Goal: Task Accomplishment & Management: Complete application form

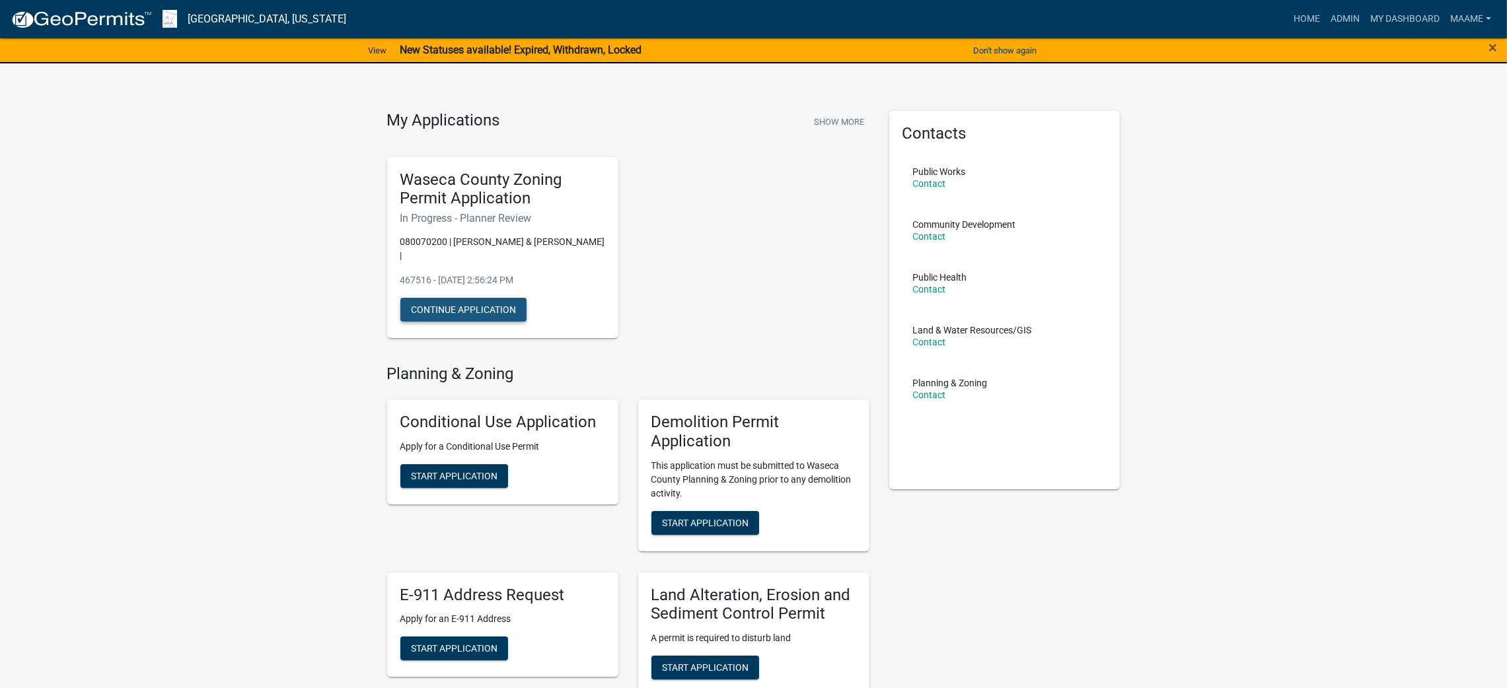
click at [438, 299] on button "Continue Application" at bounding box center [463, 310] width 126 height 24
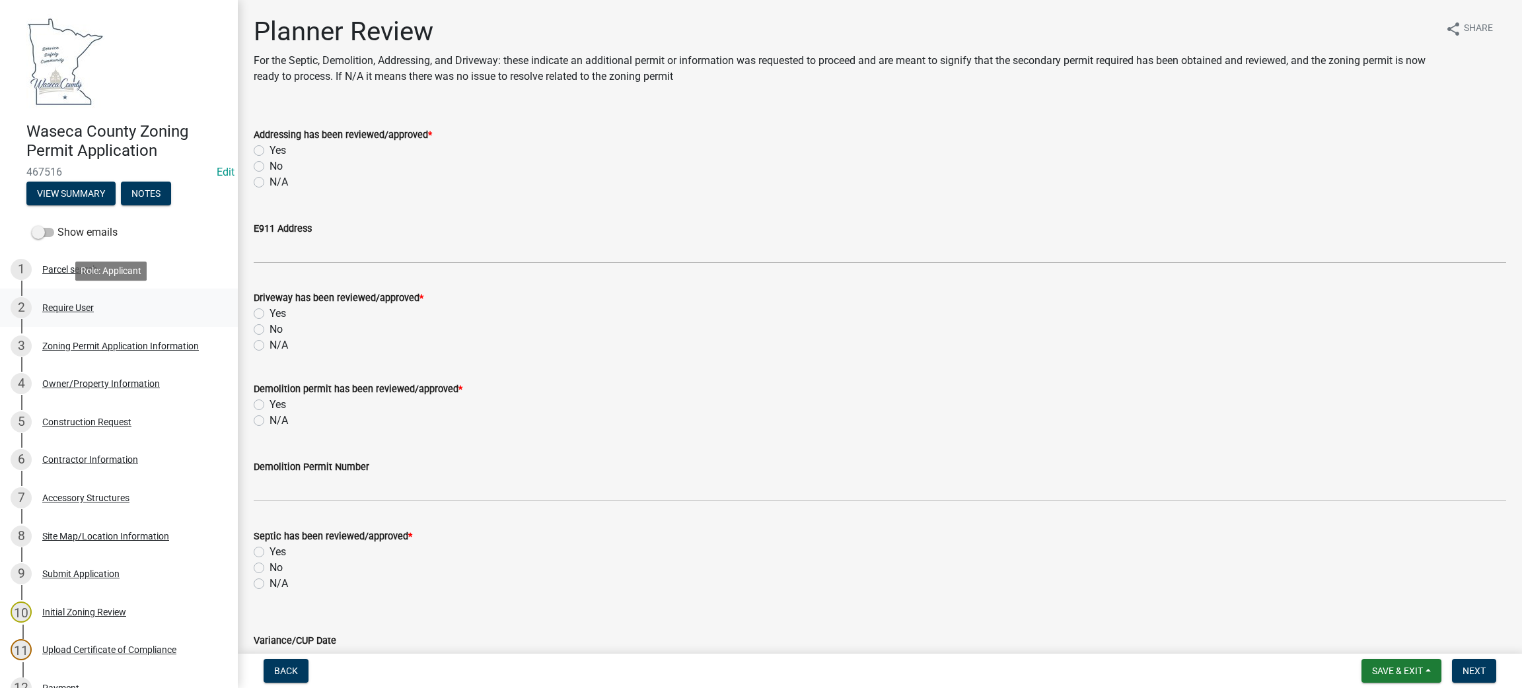
click at [73, 313] on div "2 Require User" at bounding box center [114, 307] width 206 height 21
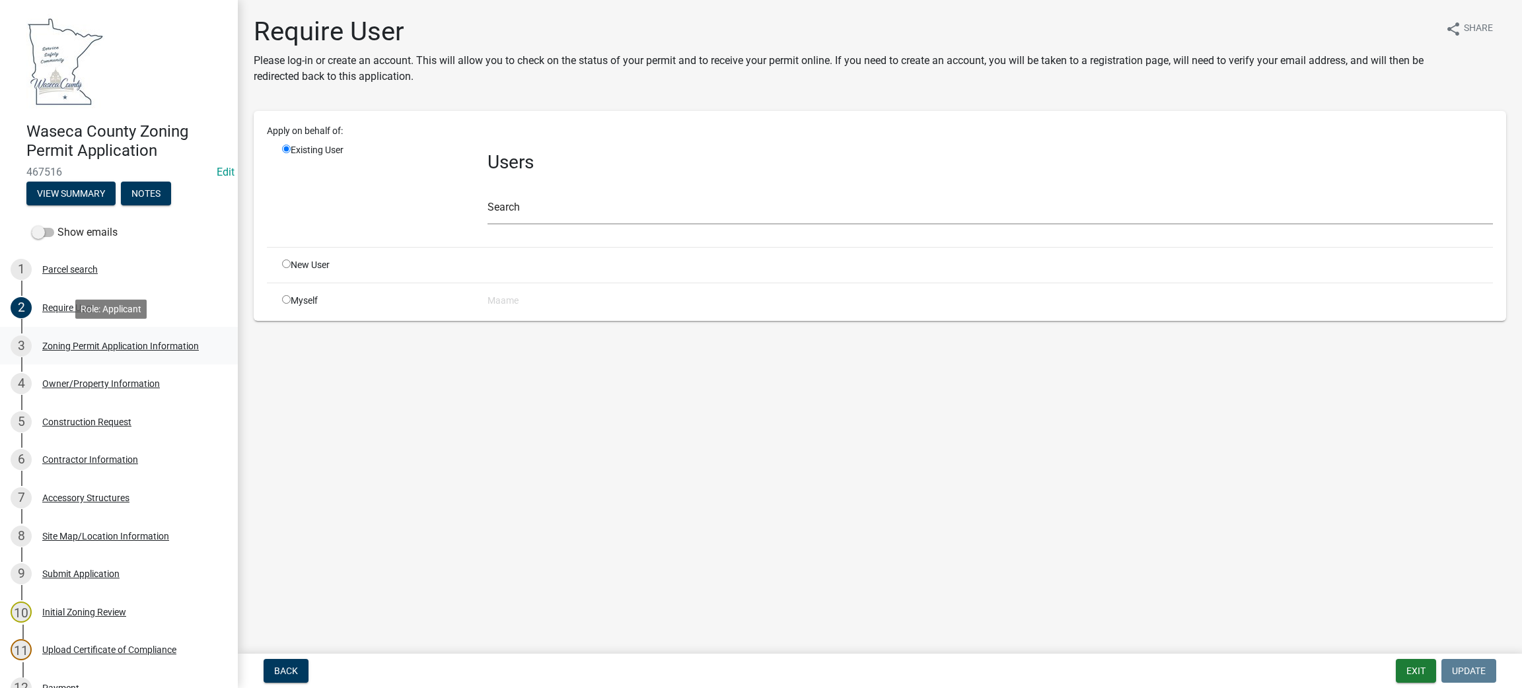
click at [79, 342] on div "Zoning Permit Application Information" at bounding box center [120, 346] width 157 height 9
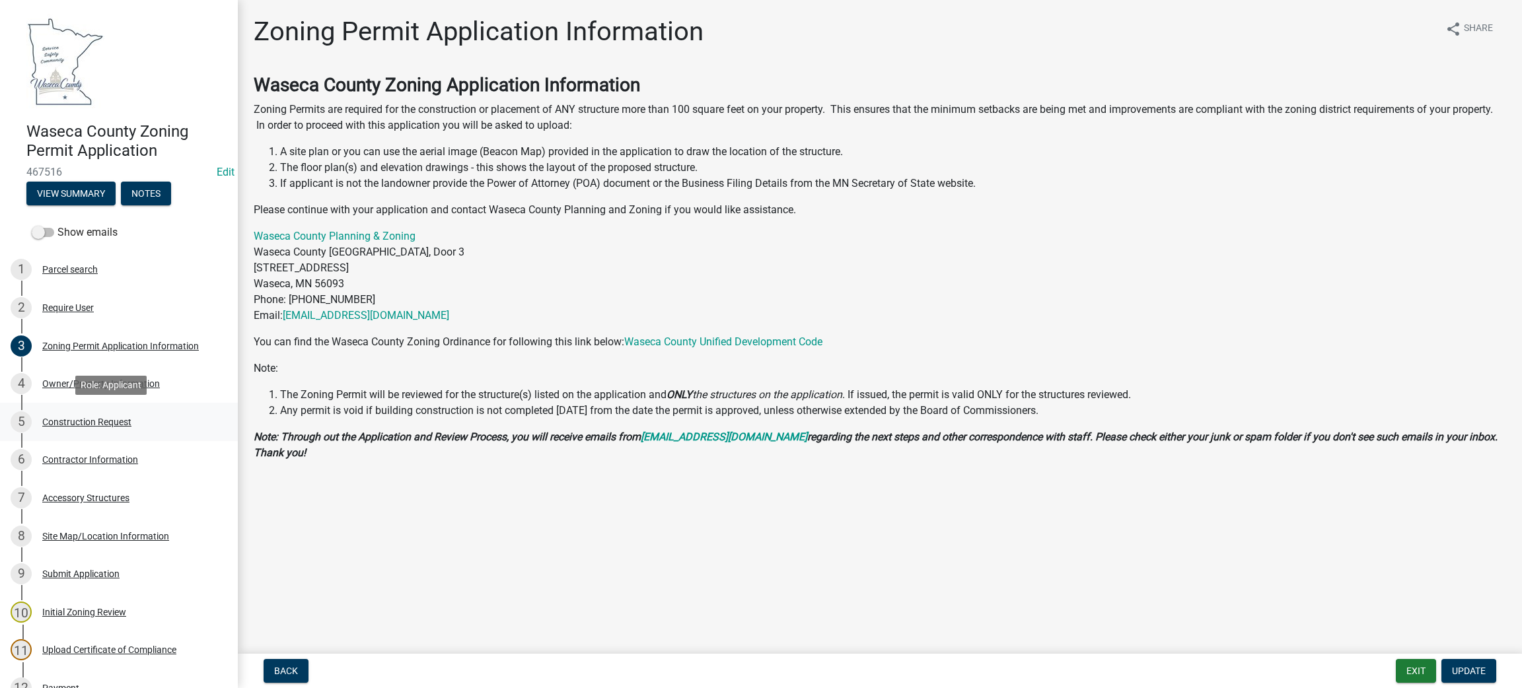
click at [84, 412] on div "5 Construction Request" at bounding box center [114, 422] width 206 height 21
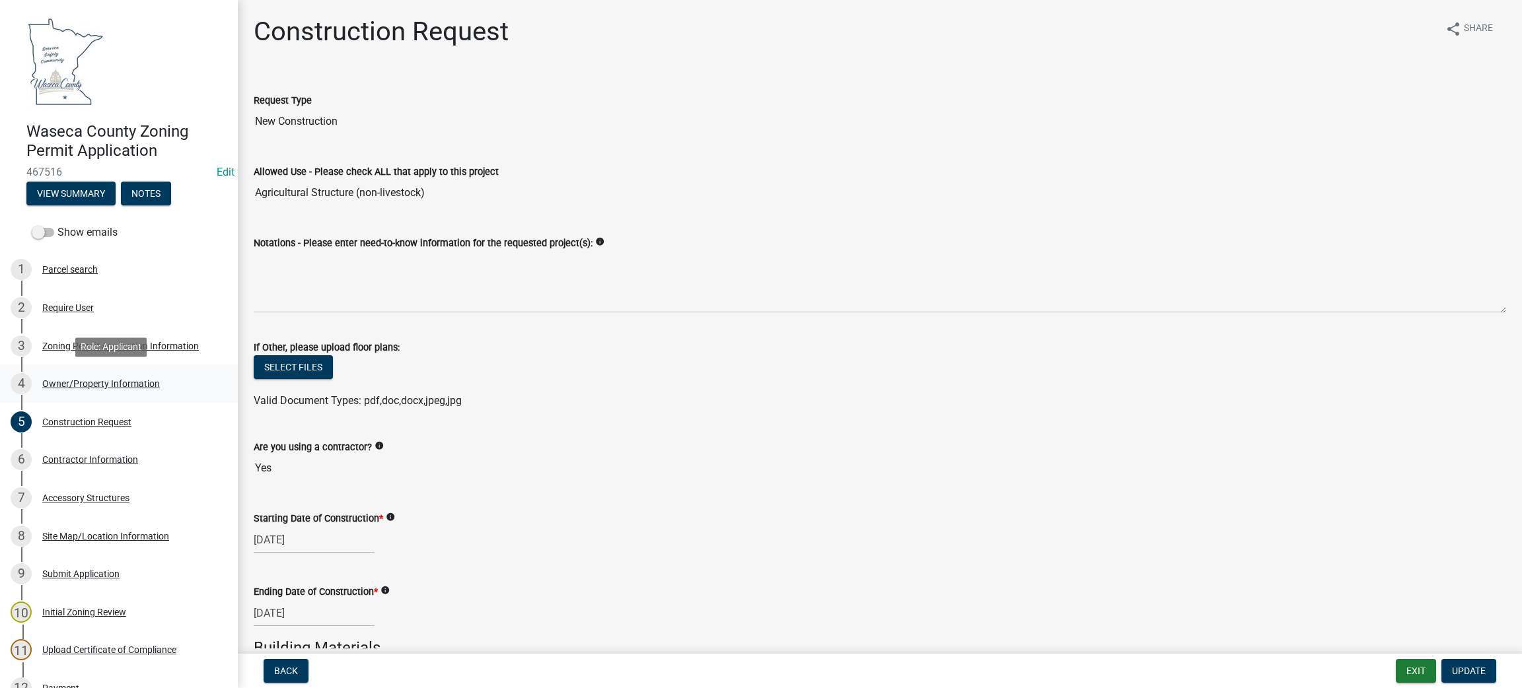
click at [84, 380] on div "Owner/Property Information" at bounding box center [101, 383] width 118 height 9
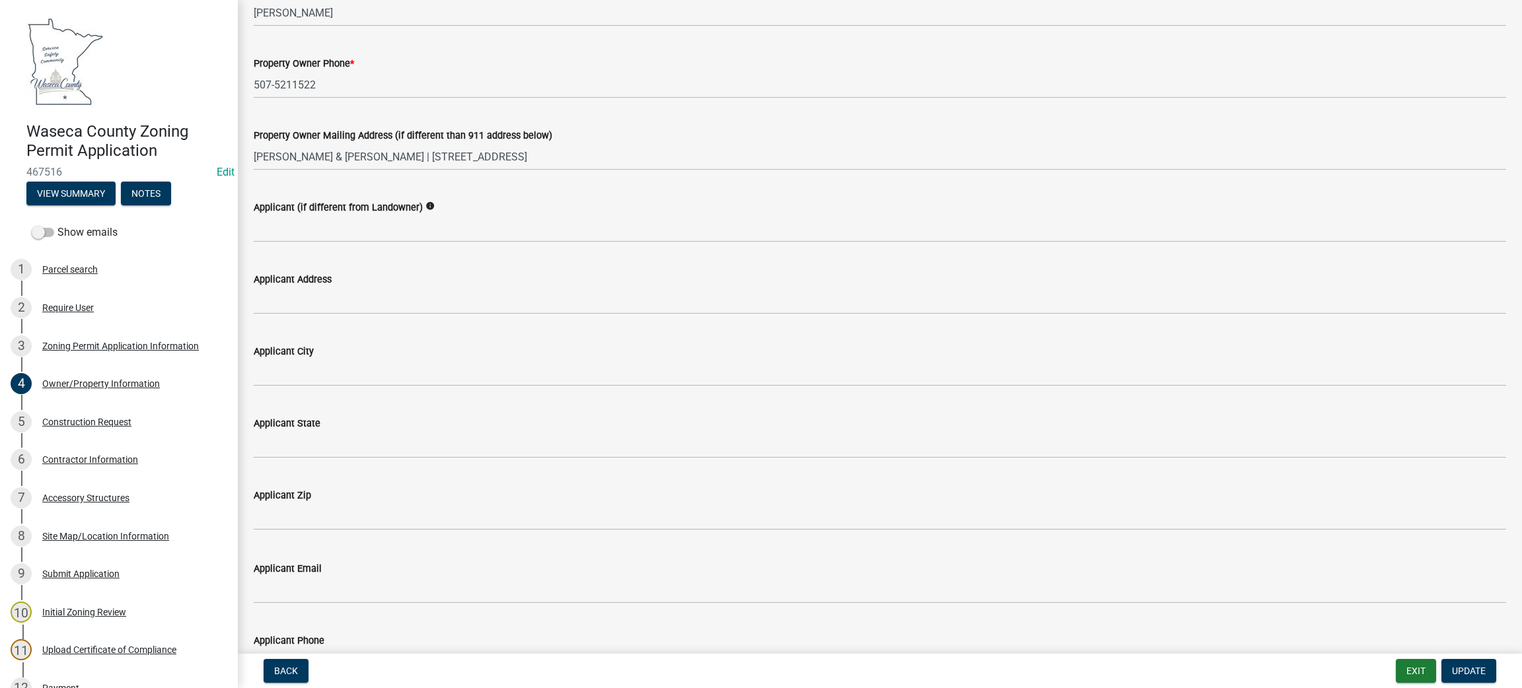
scroll to position [224, 0]
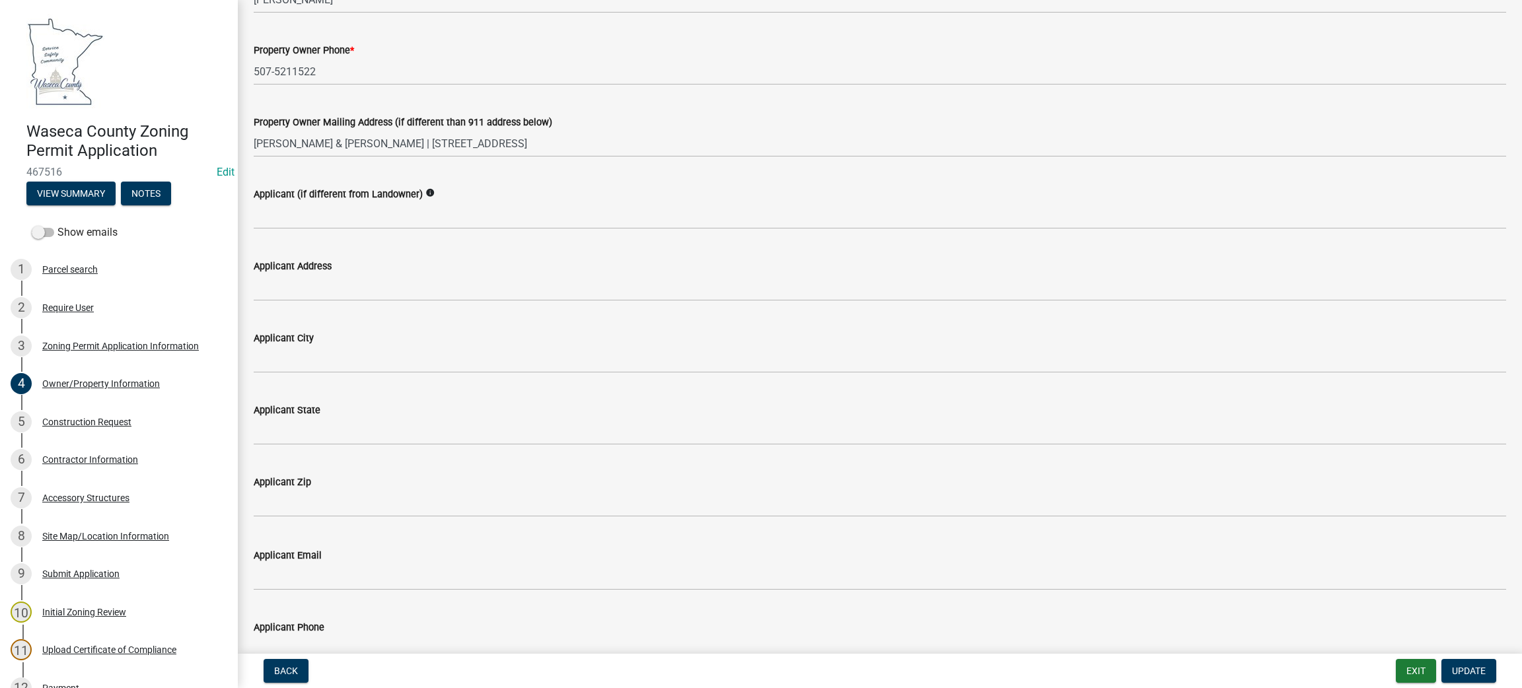
click at [309, 561] on div "Applicant Email" at bounding box center [880, 556] width 1253 height 16
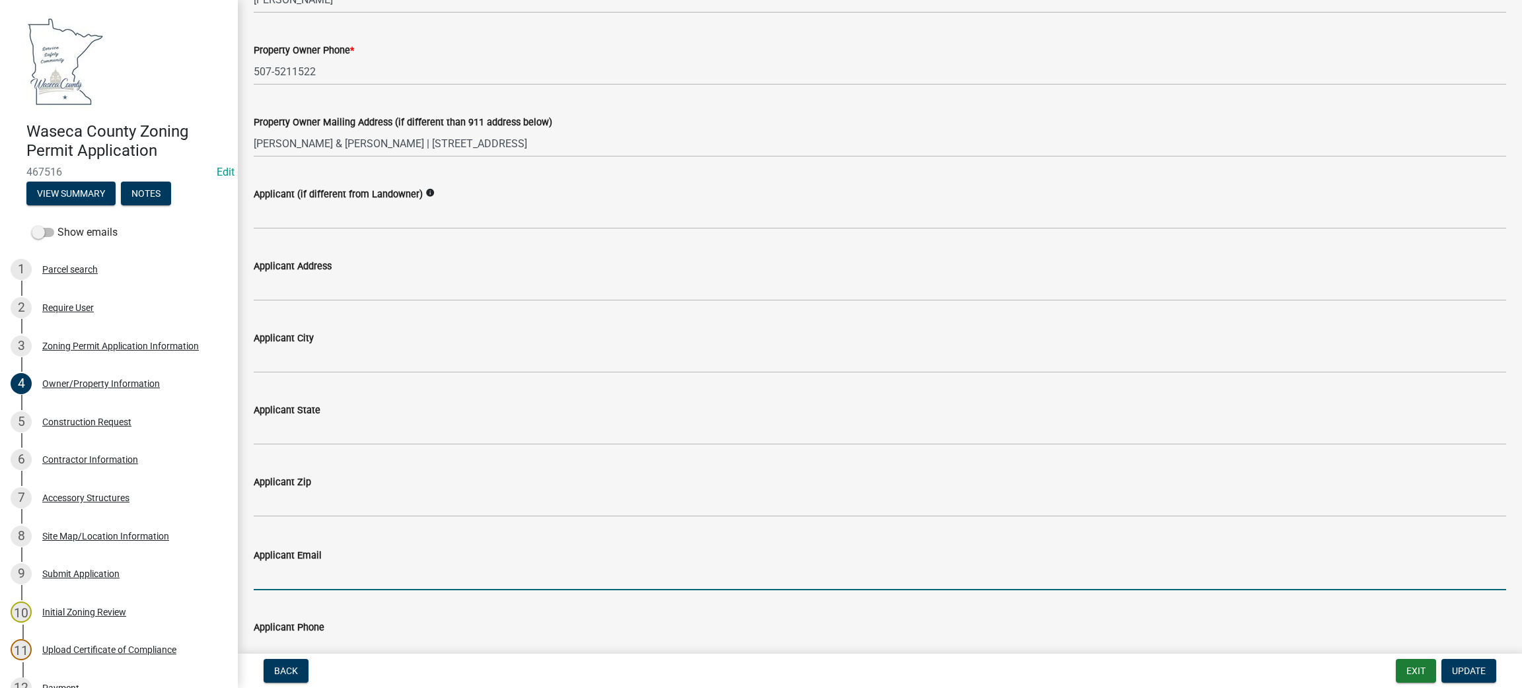
click at [310, 577] on input "Applicant Email" at bounding box center [880, 577] width 1253 height 27
paste input "underwood944@hotmail.com>"
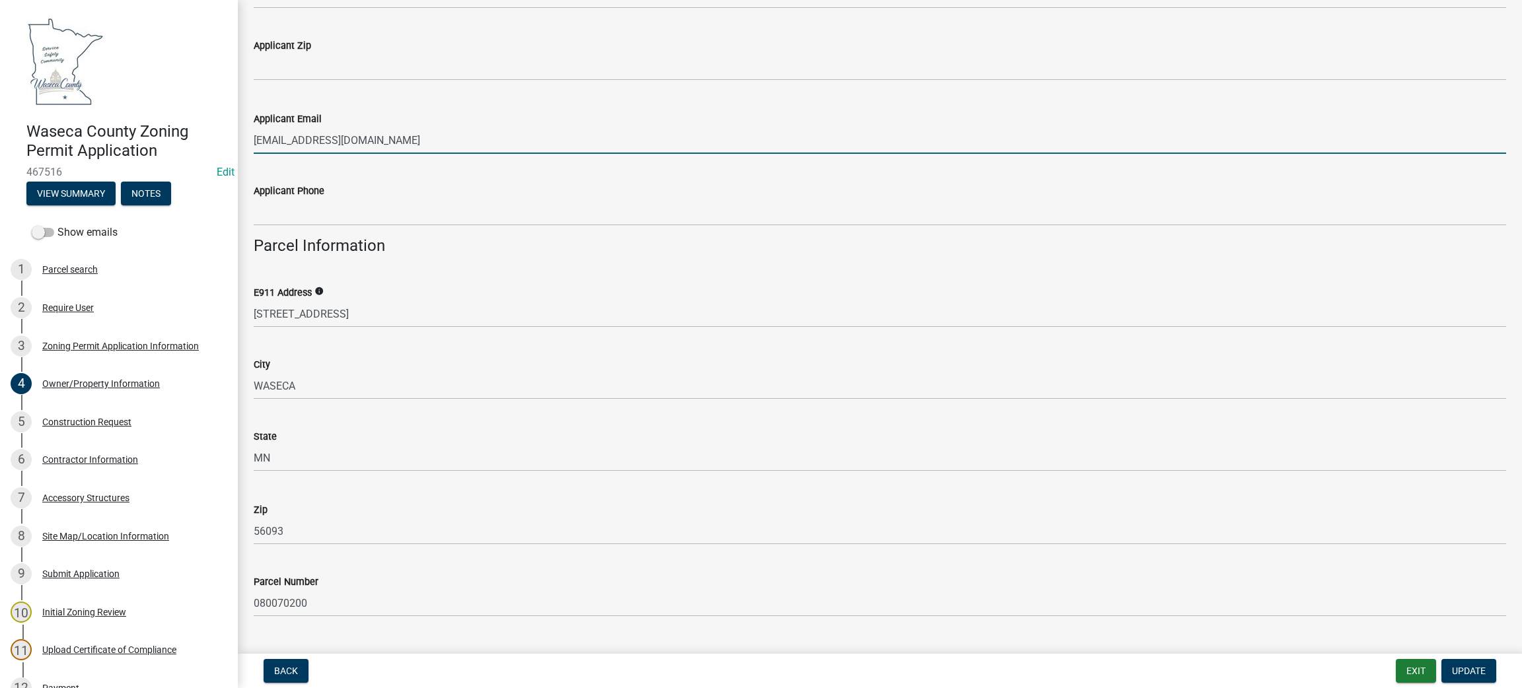
scroll to position [664, 0]
type input "[EMAIL_ADDRESS][DOMAIN_NAME]"
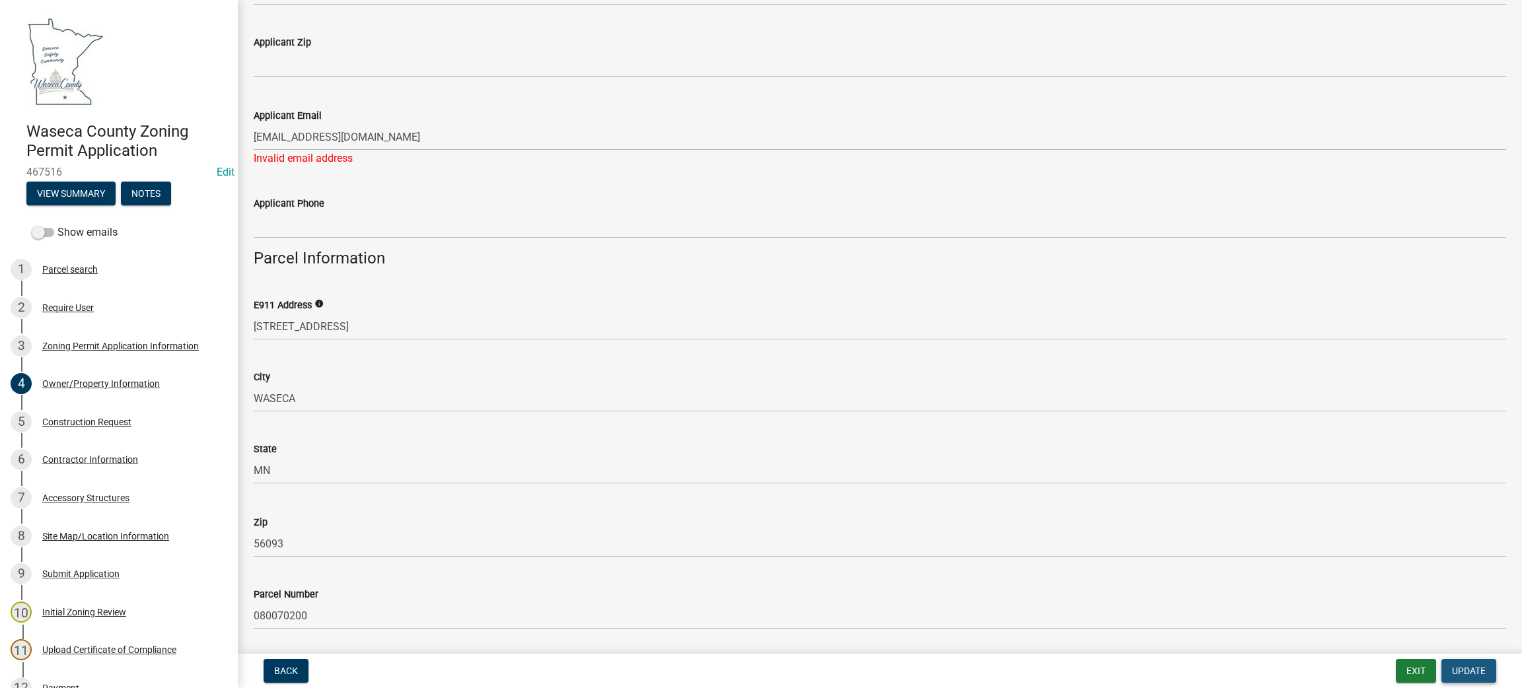
click at [1462, 667] on span "Update" at bounding box center [1469, 671] width 34 height 11
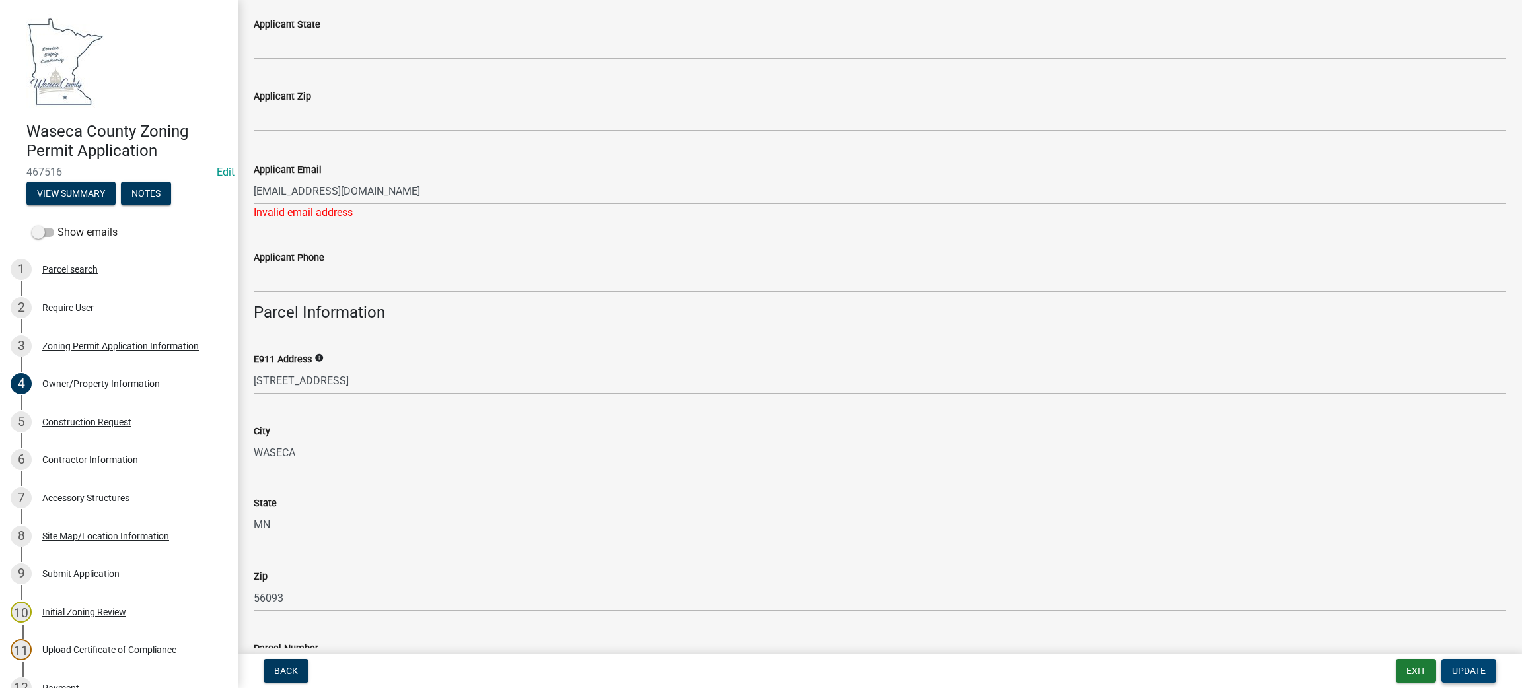
scroll to position [601, 0]
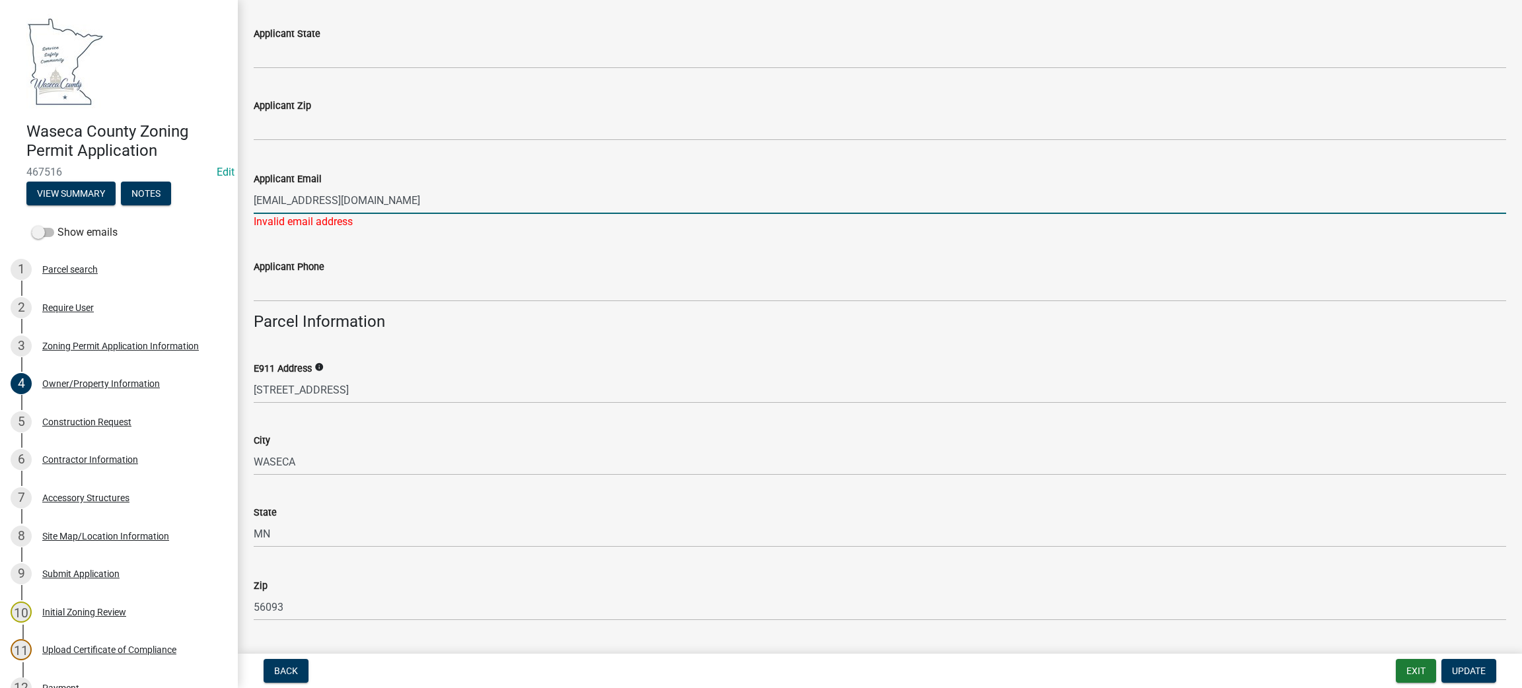
click at [397, 196] on input "[EMAIL_ADDRESS][DOMAIN_NAME]" at bounding box center [880, 200] width 1253 height 27
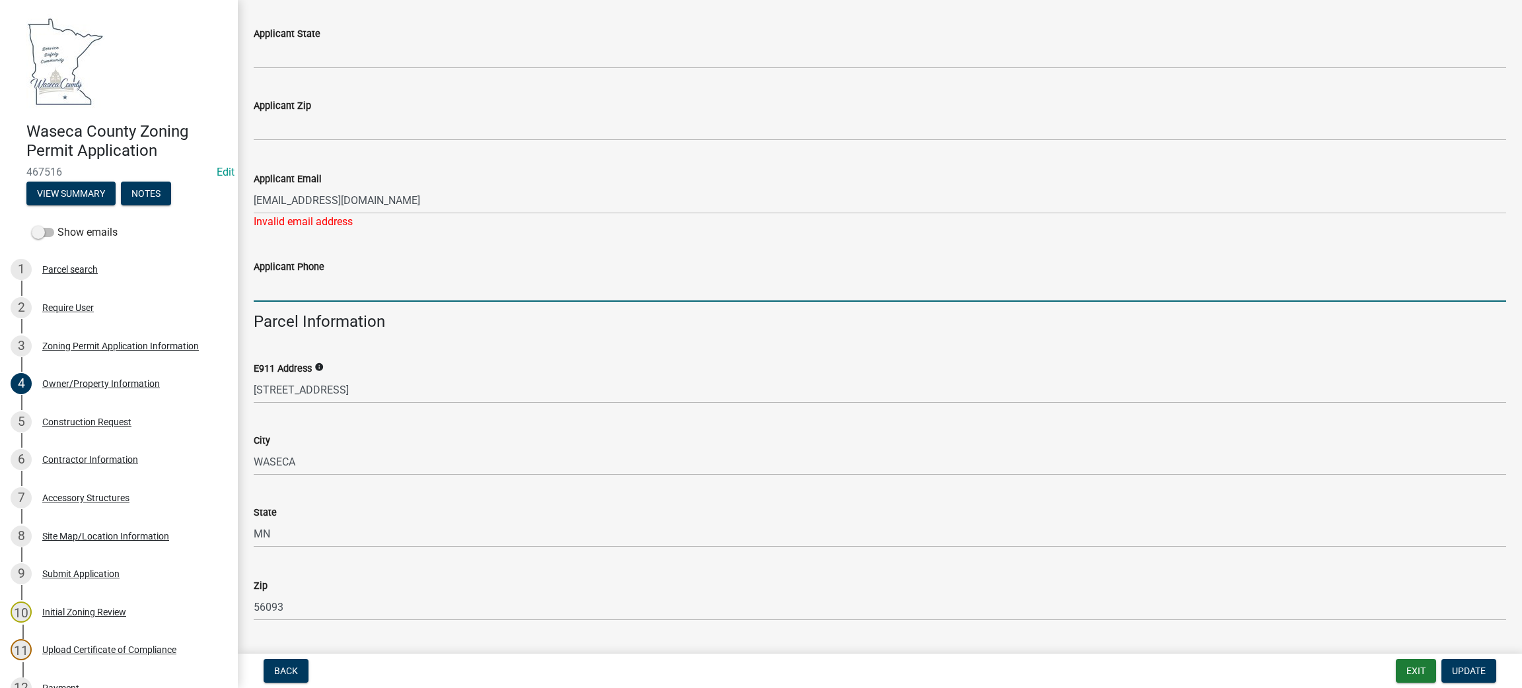
click at [315, 289] on input "Applicant Phone" at bounding box center [880, 288] width 1253 height 27
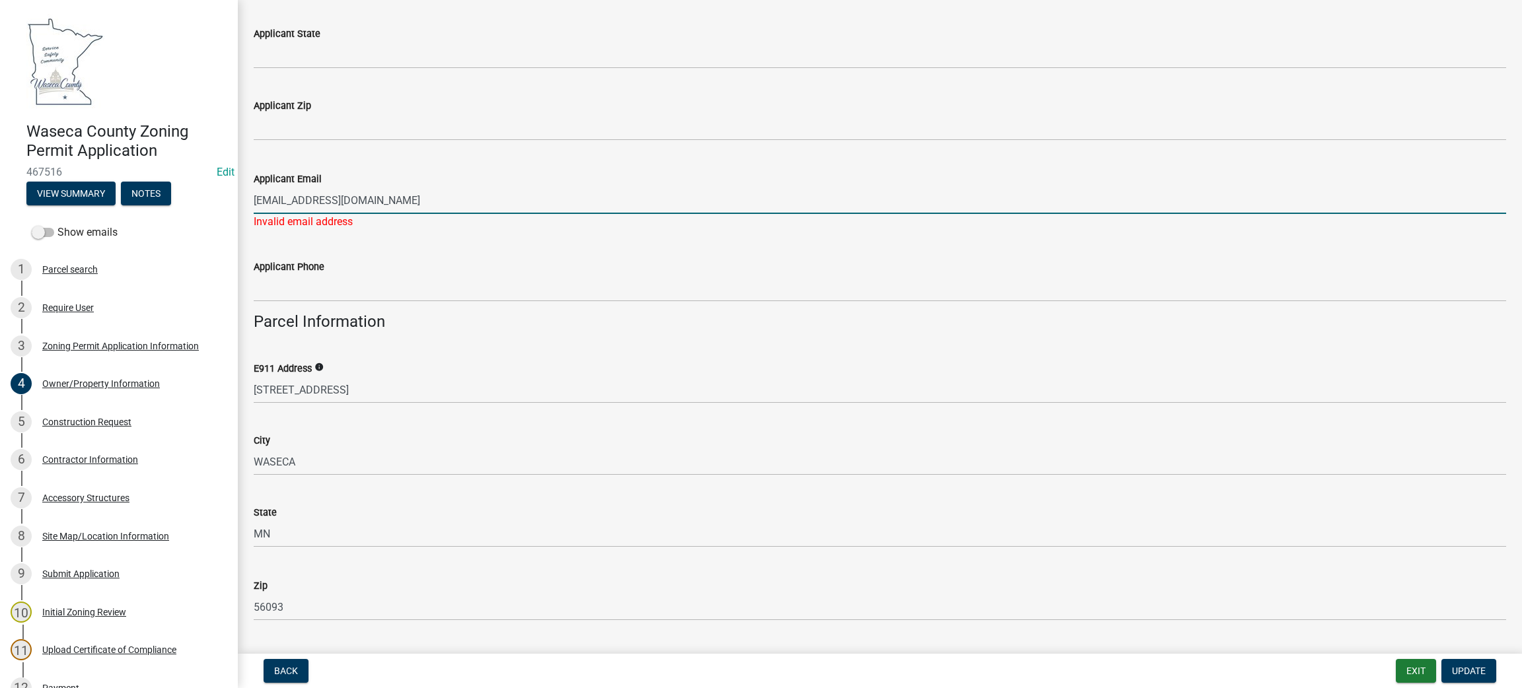
click at [320, 198] on input "[EMAIL_ADDRESS][DOMAIN_NAME]" at bounding box center [880, 200] width 1253 height 27
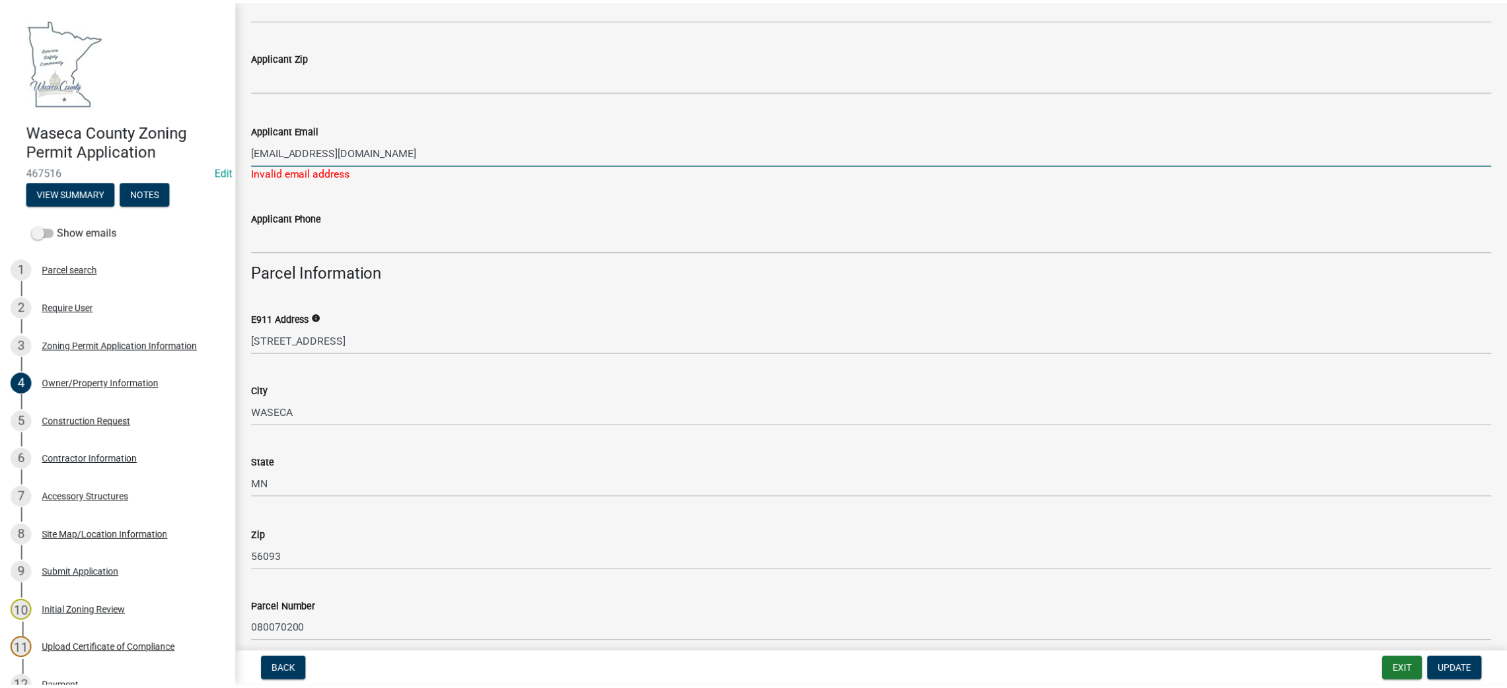
scroll to position [633, 0]
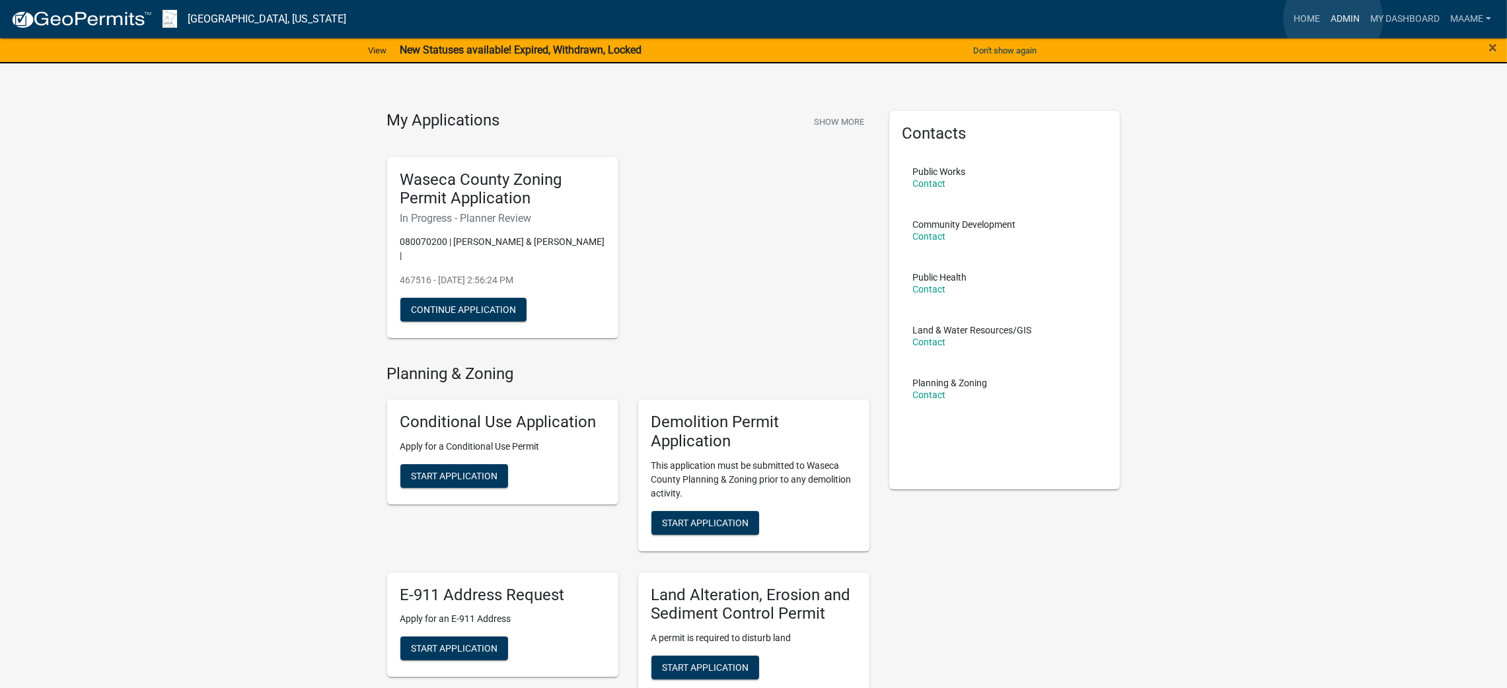
click at [1333, 18] on link "Admin" at bounding box center [1345, 19] width 40 height 25
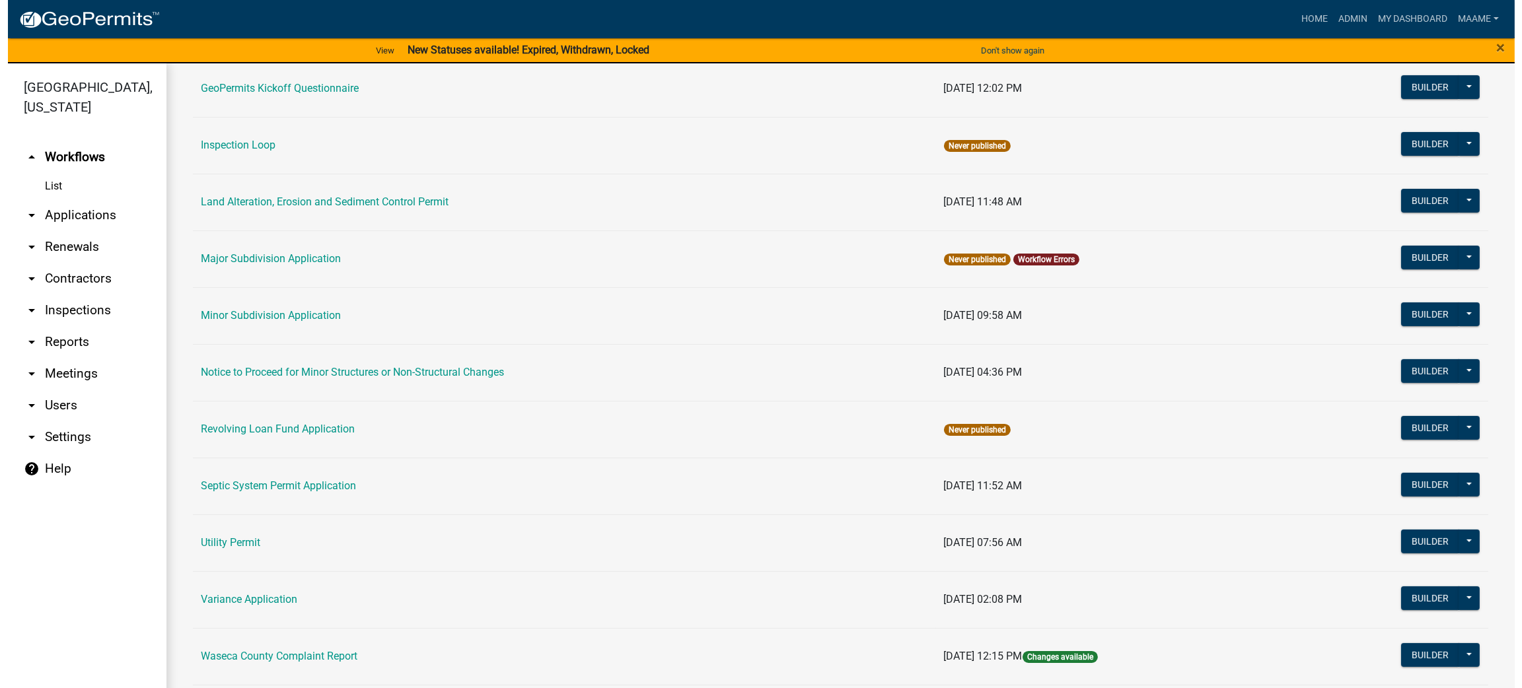
scroll to position [781, 0]
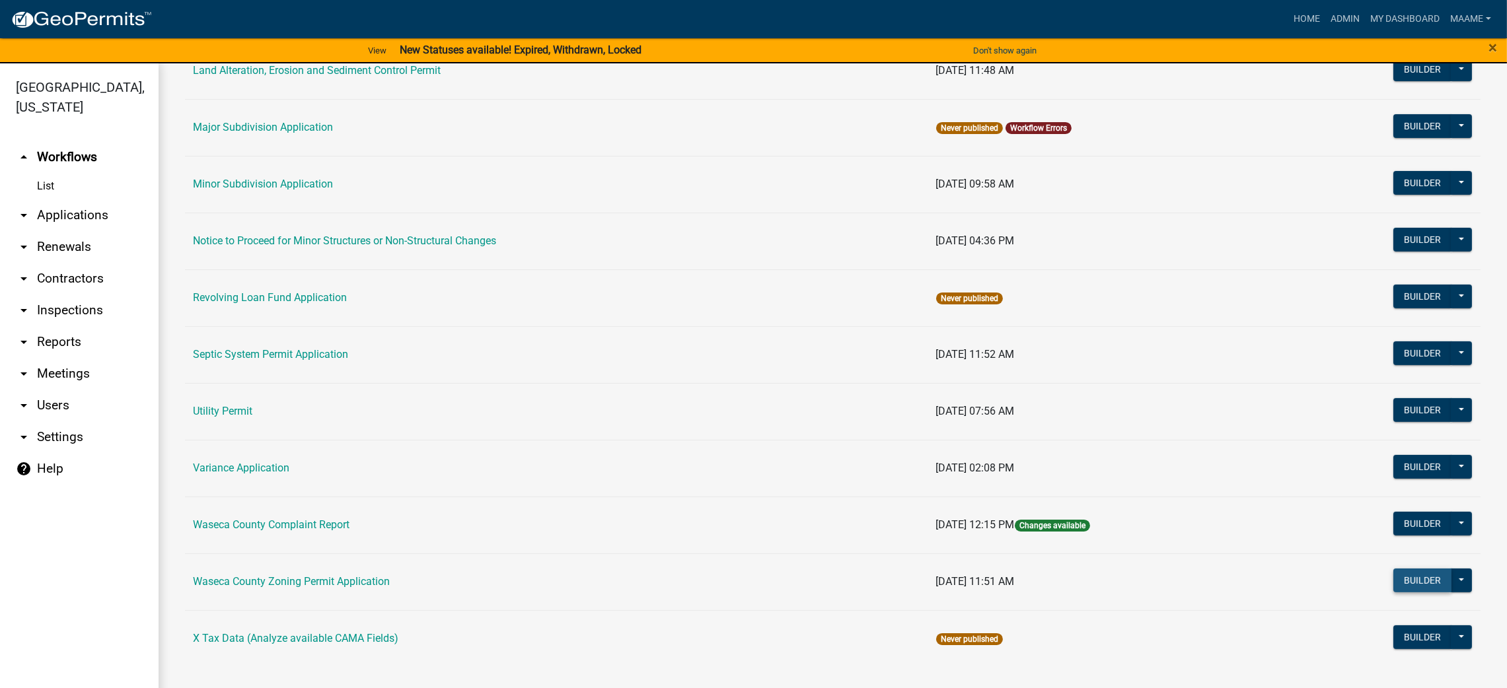
click at [1402, 580] on button "Builder" at bounding box center [1422, 581] width 58 height 24
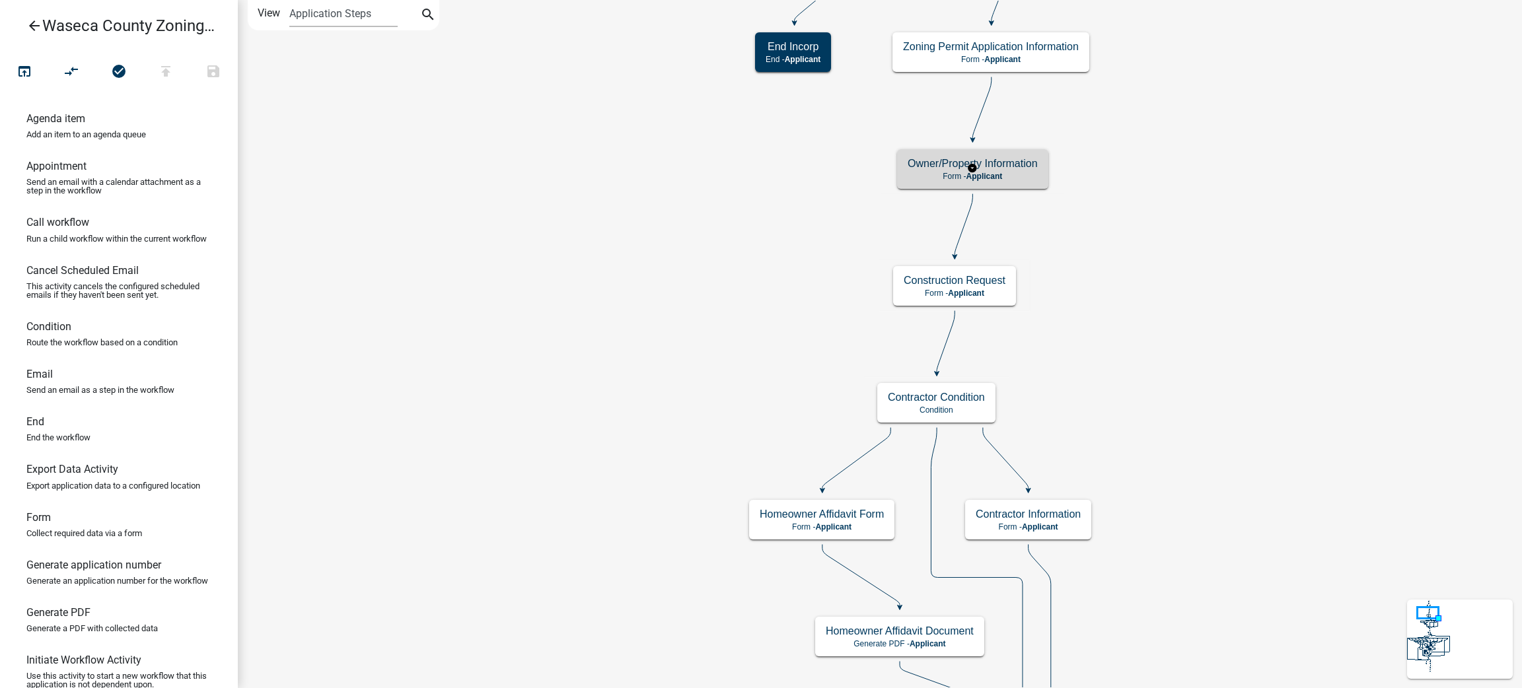
click at [1009, 160] on h5 "Owner/Property Information" at bounding box center [973, 163] width 130 height 13
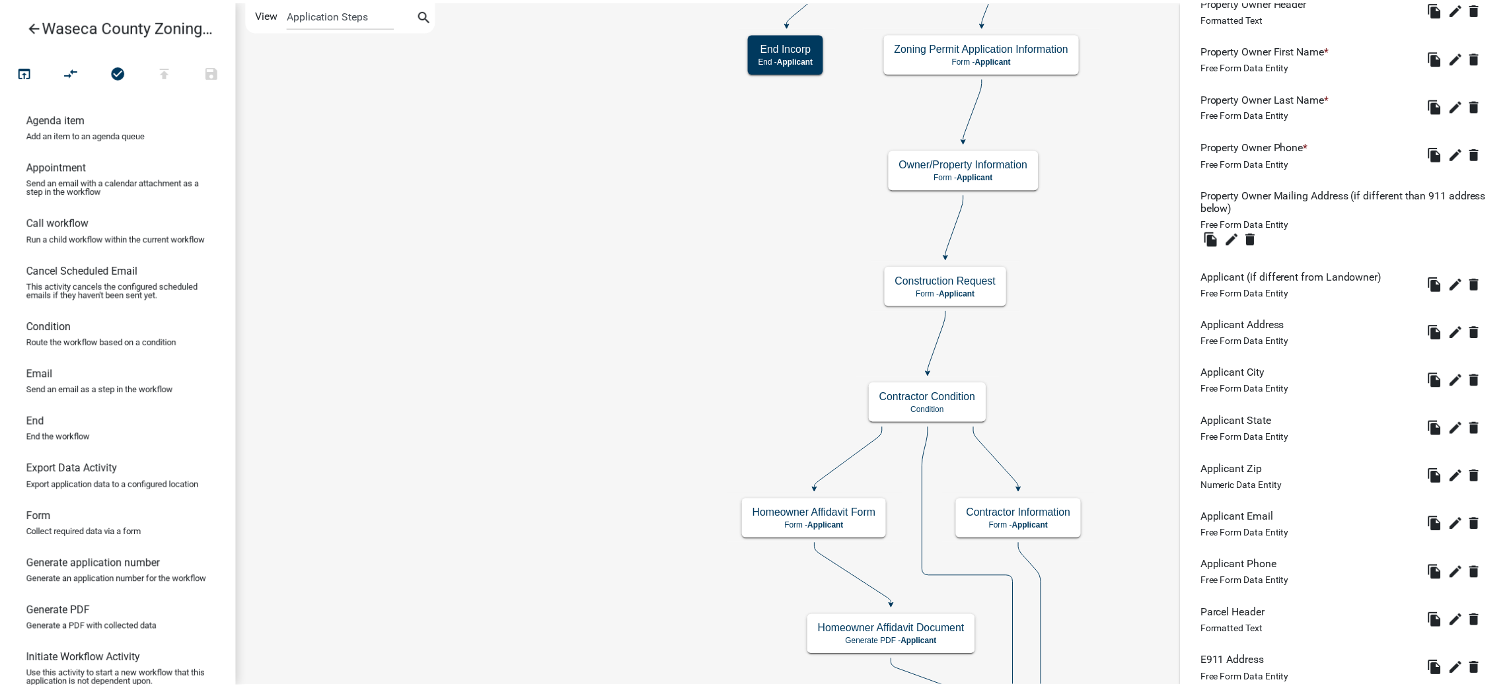
scroll to position [517, 0]
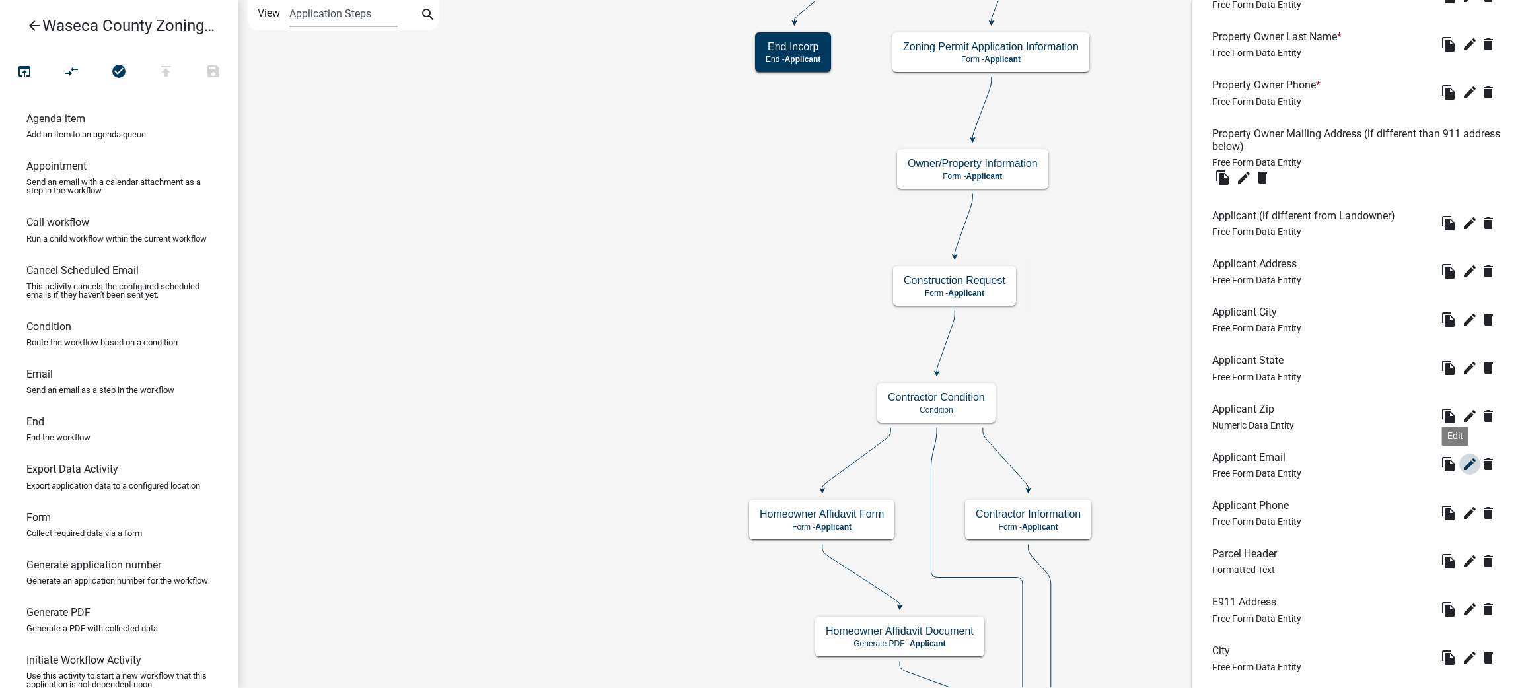
click at [1462, 467] on icon "edit" at bounding box center [1470, 464] width 16 height 16
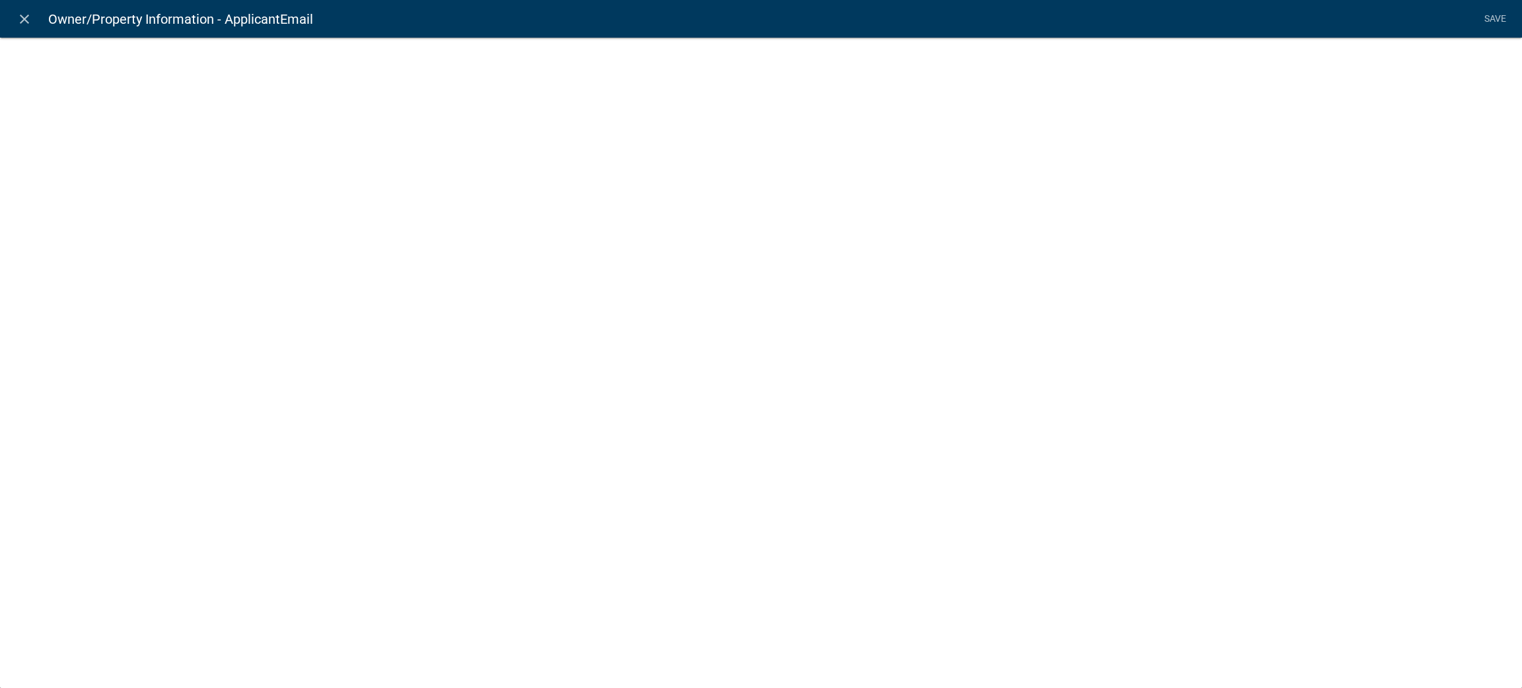
select select "0"
select select
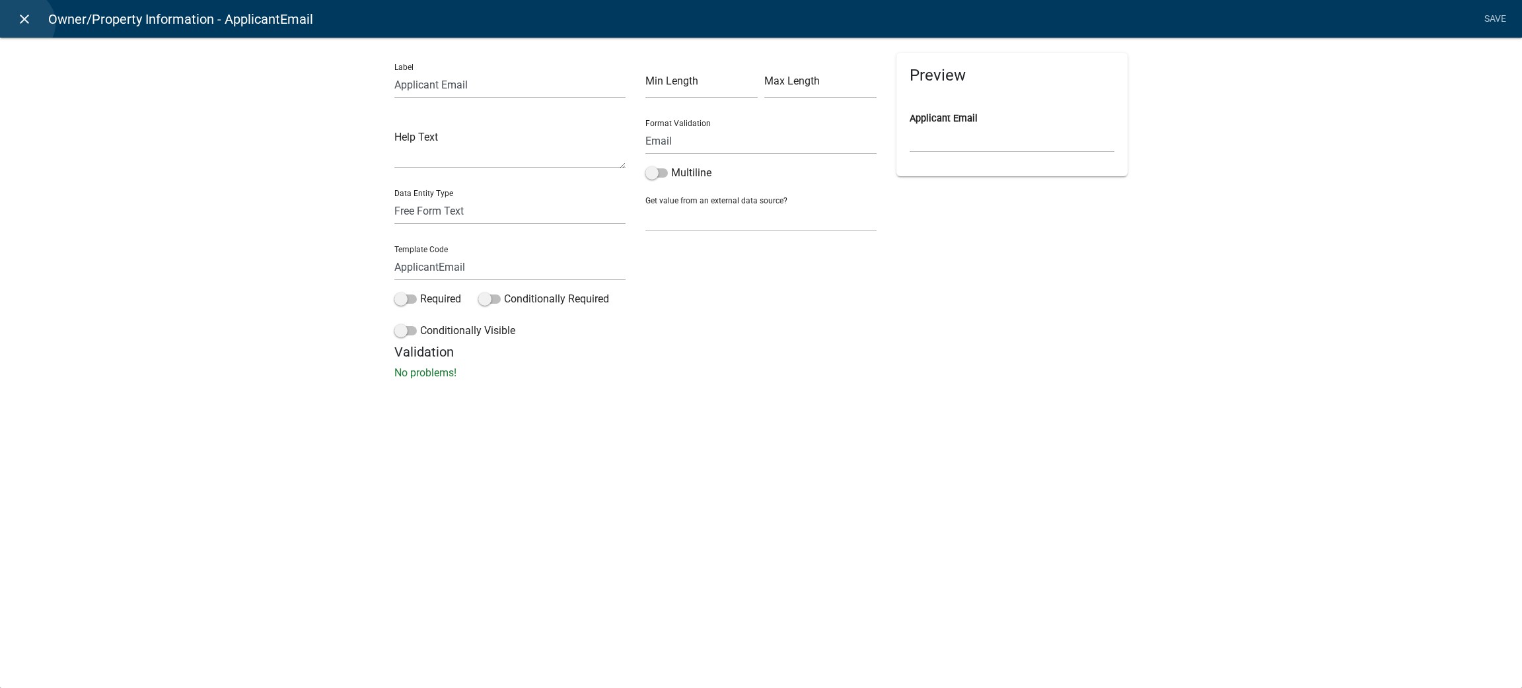
click at [22, 23] on icon "close" at bounding box center [25, 19] width 16 height 16
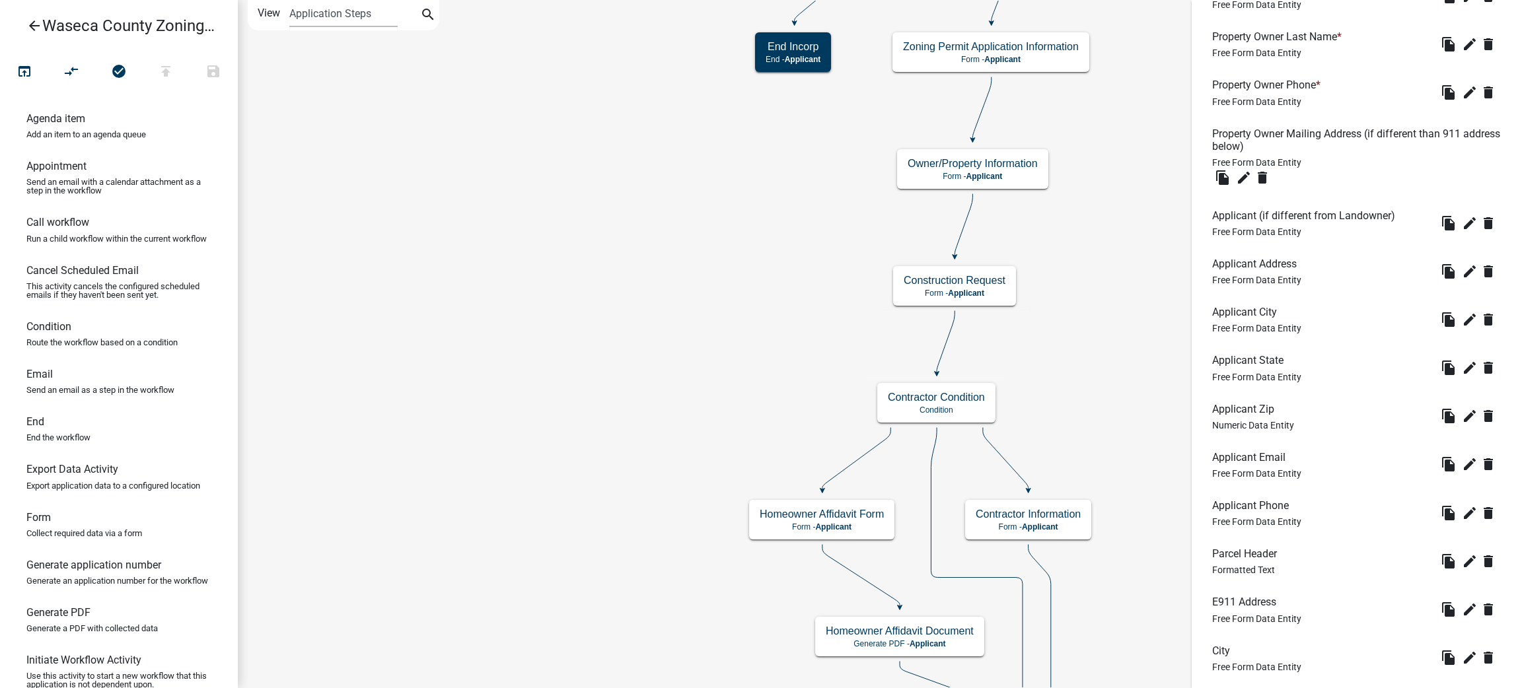
click at [28, 29] on icon "arrow_back" at bounding box center [34, 27] width 16 height 18
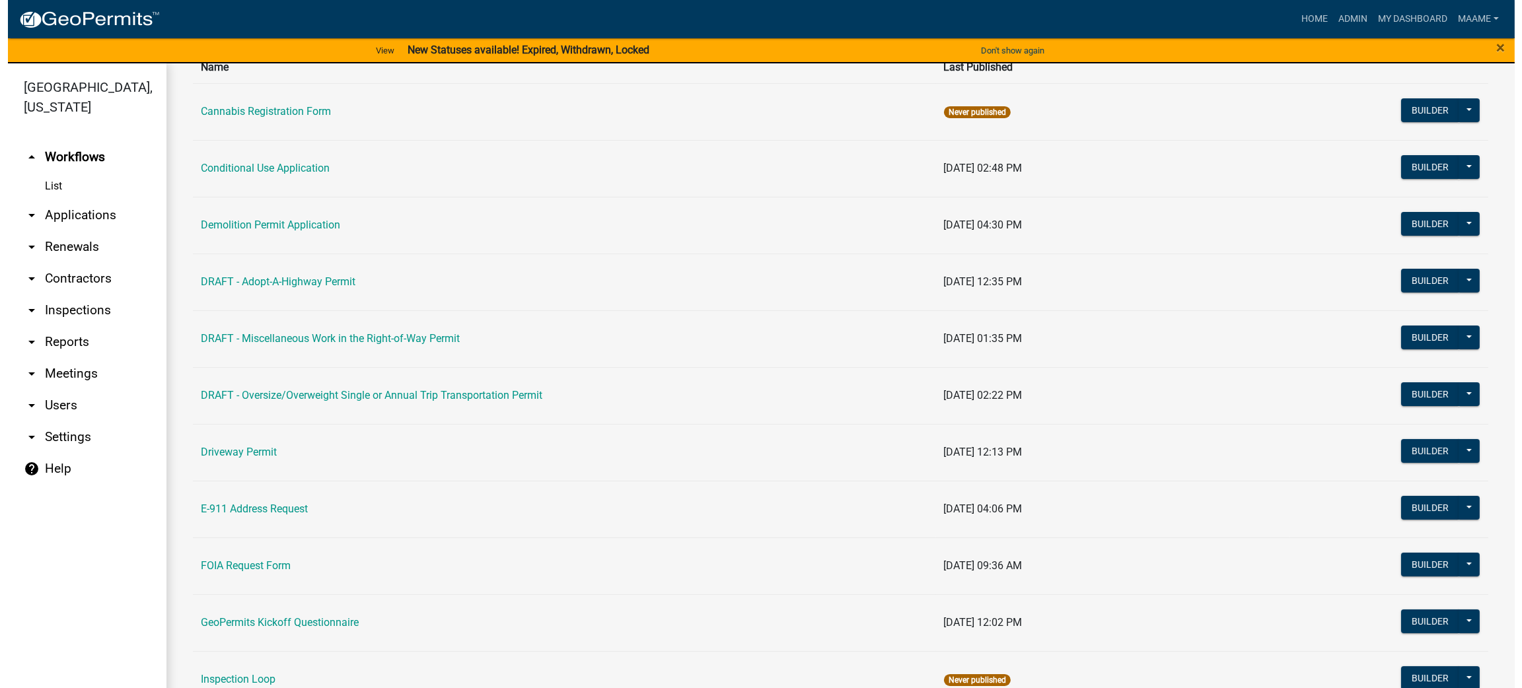
scroll to position [118, 0]
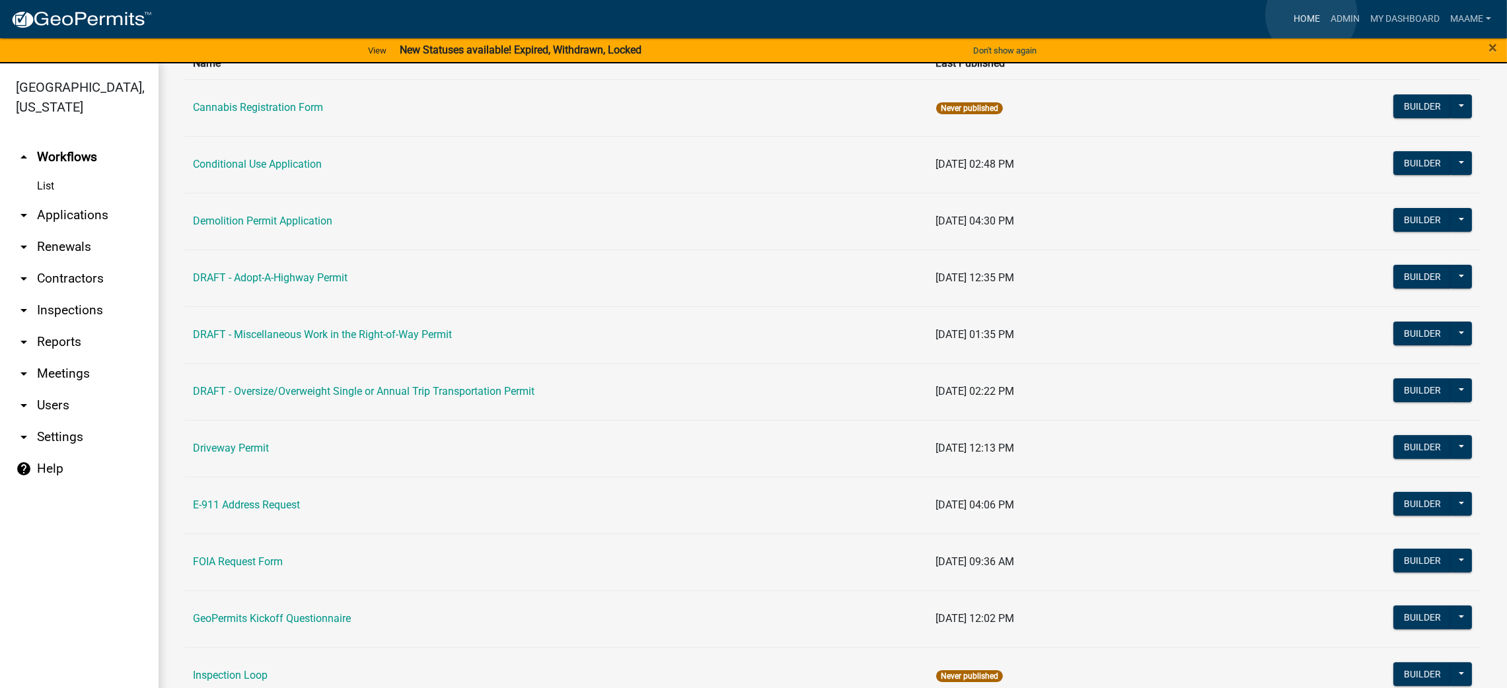
click at [1311, 15] on link "Home" at bounding box center [1306, 19] width 37 height 25
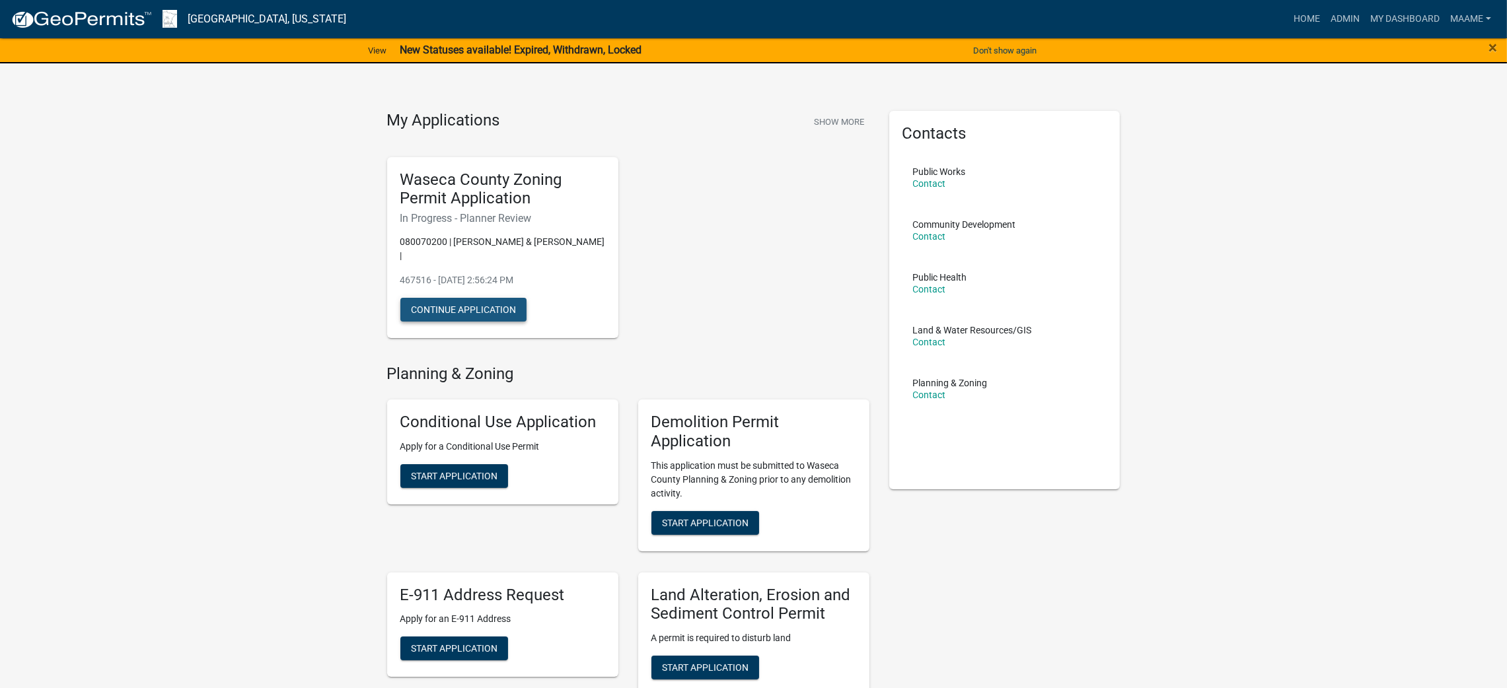
click at [496, 298] on button "Continue Application" at bounding box center [463, 310] width 126 height 24
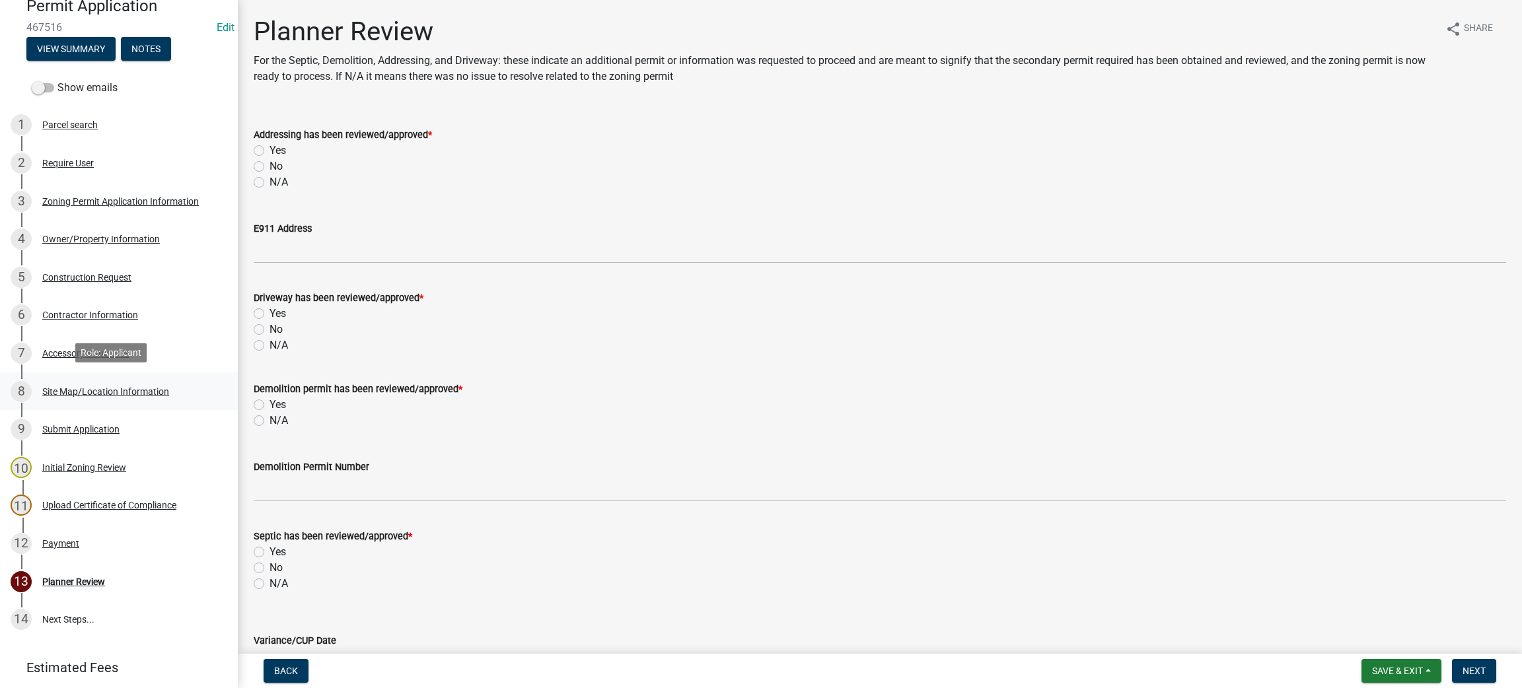
scroll to position [147, 0]
click at [80, 281] on div "5 Construction Request" at bounding box center [114, 274] width 206 height 21
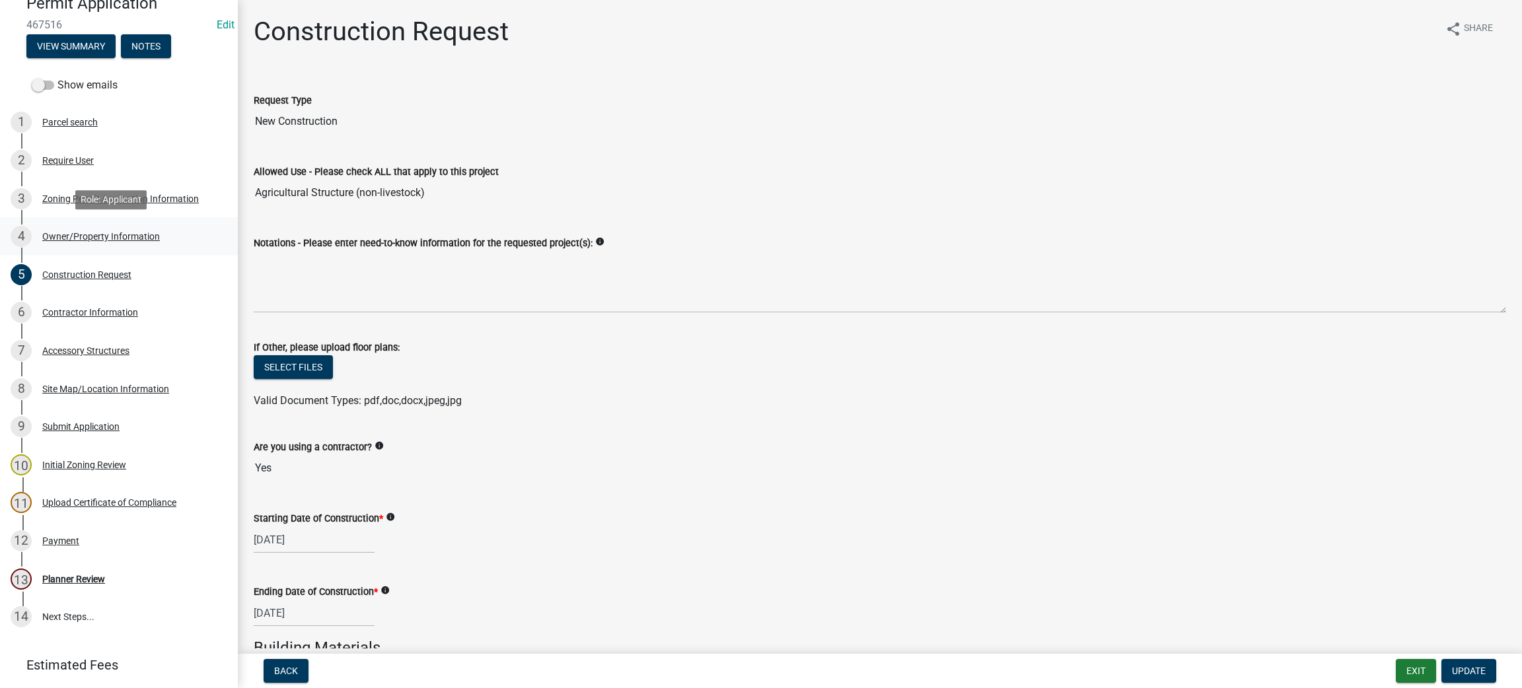
click at [89, 238] on div "Owner/Property Information" at bounding box center [101, 236] width 118 height 9
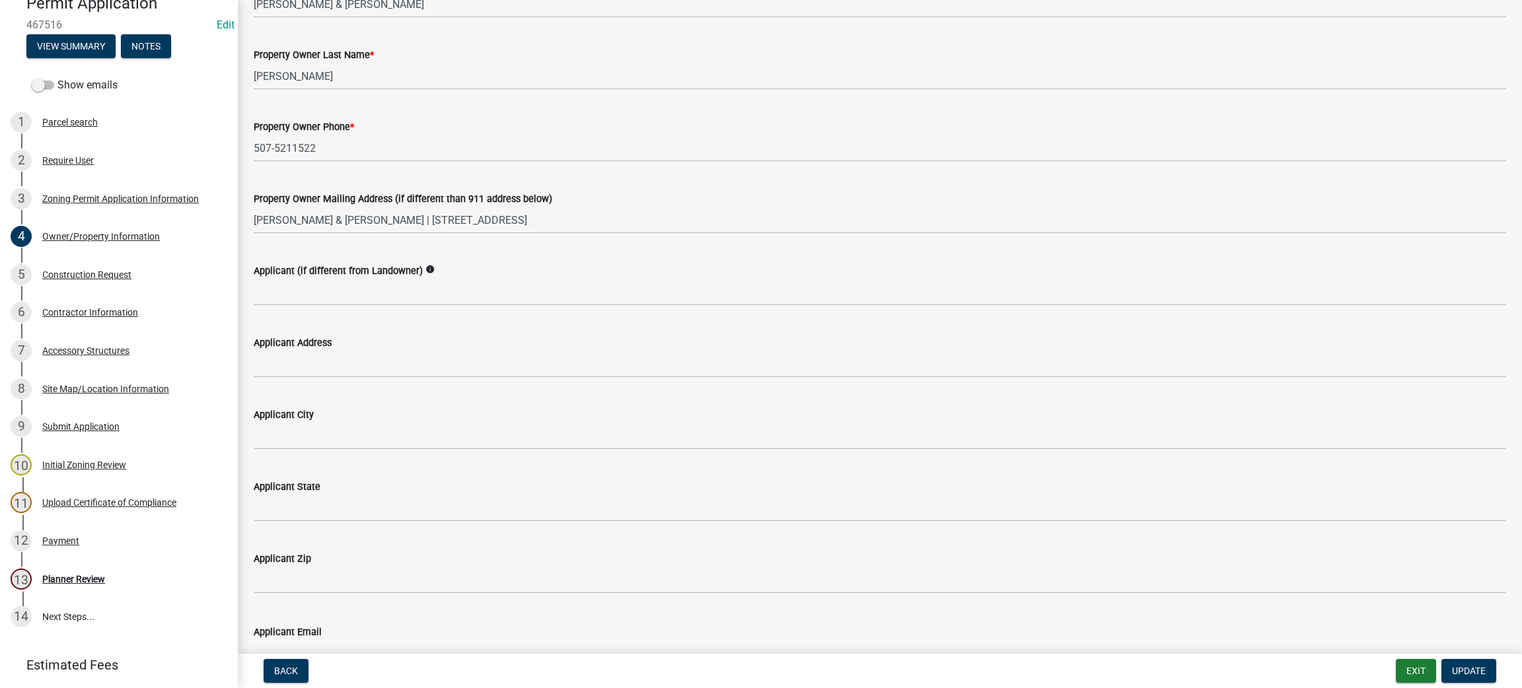
scroll to position [150, 0]
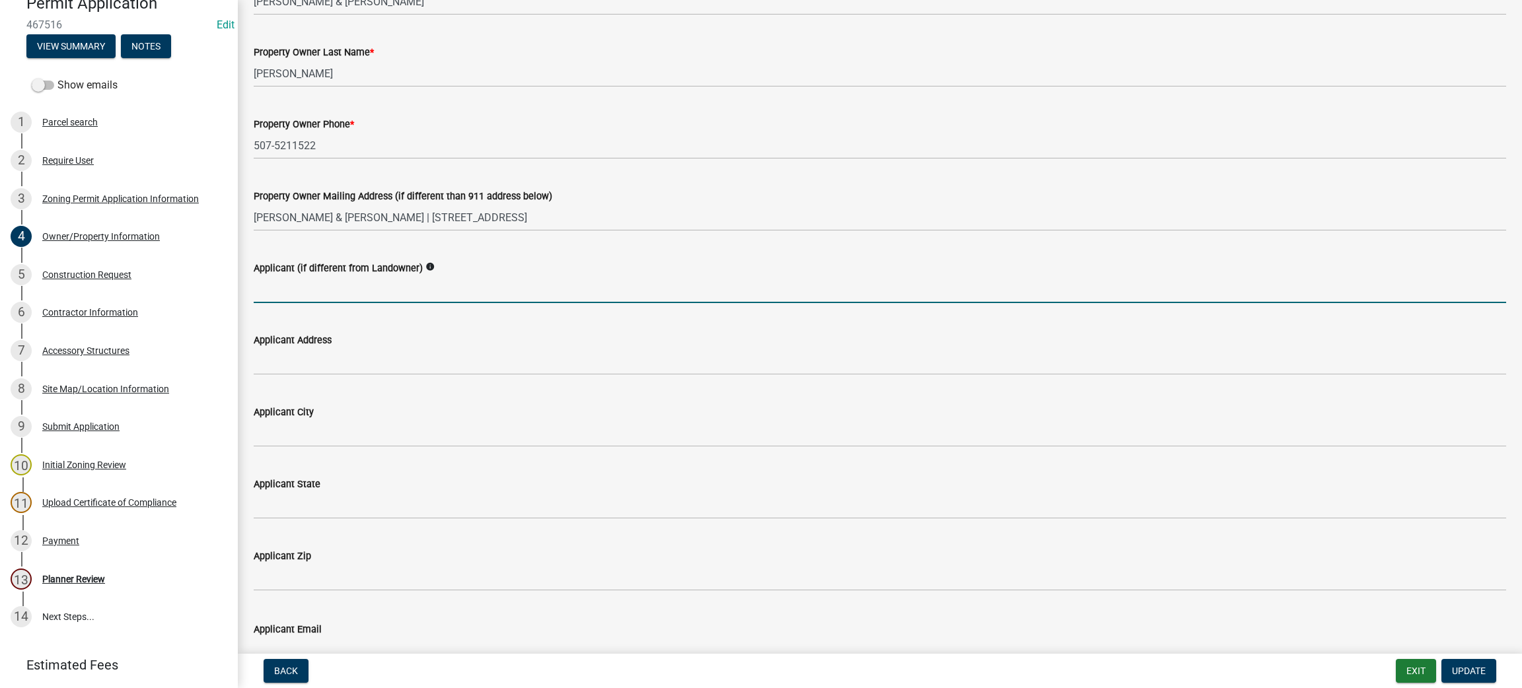
click at [346, 292] on input "Applicant (if different from Landowner)" at bounding box center [880, 289] width 1253 height 27
type input "1"
type input "[STREET_ADDRESS]"
drag, startPoint x: 346, startPoint y: 292, endPoint x: 224, endPoint y: 279, distance: 122.2
click at [224, 279] on div "Waseca County Zoning Permit Application 467516 Edit View Summary Notes Show ema…" at bounding box center [761, 344] width 1522 height 688
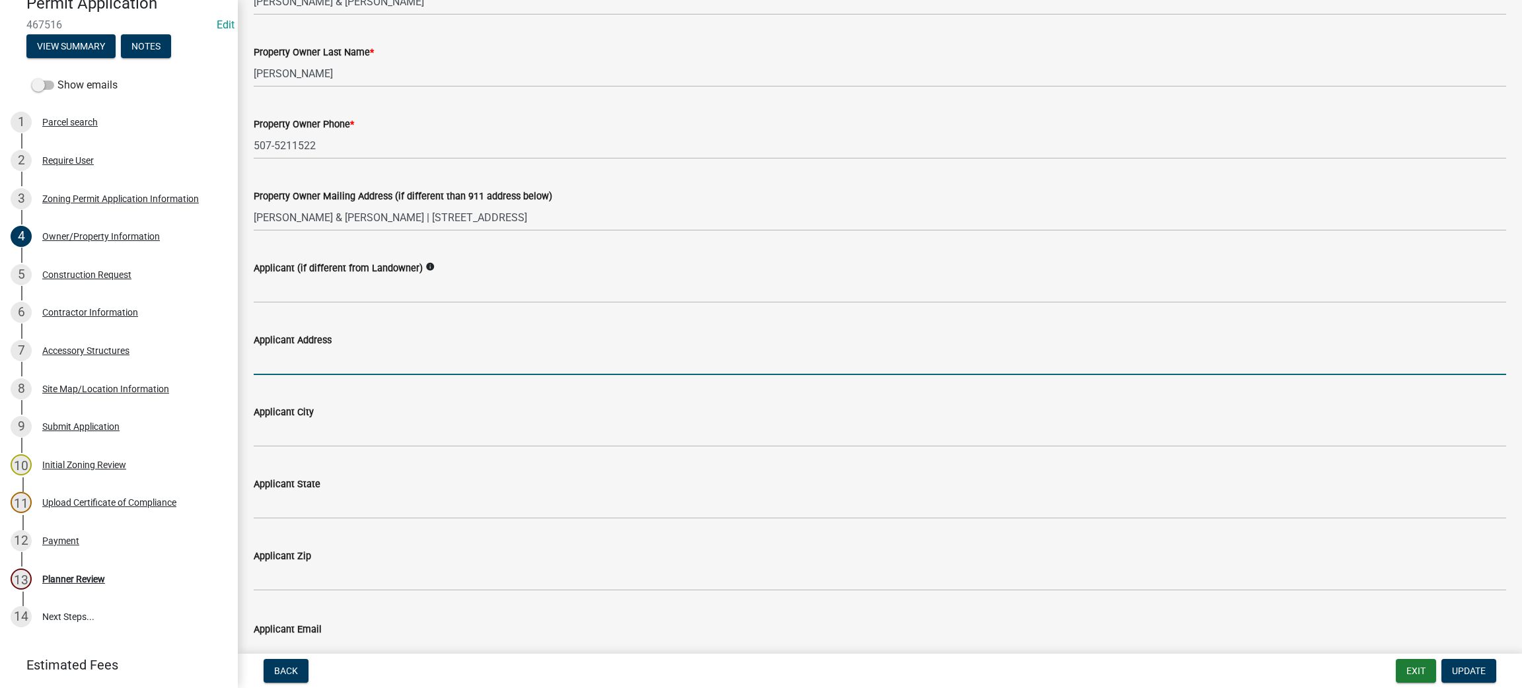
click at [266, 362] on input "Applicant Address" at bounding box center [880, 361] width 1253 height 27
paste input "[STREET_ADDRESS]"
type input "[STREET_ADDRESS]"
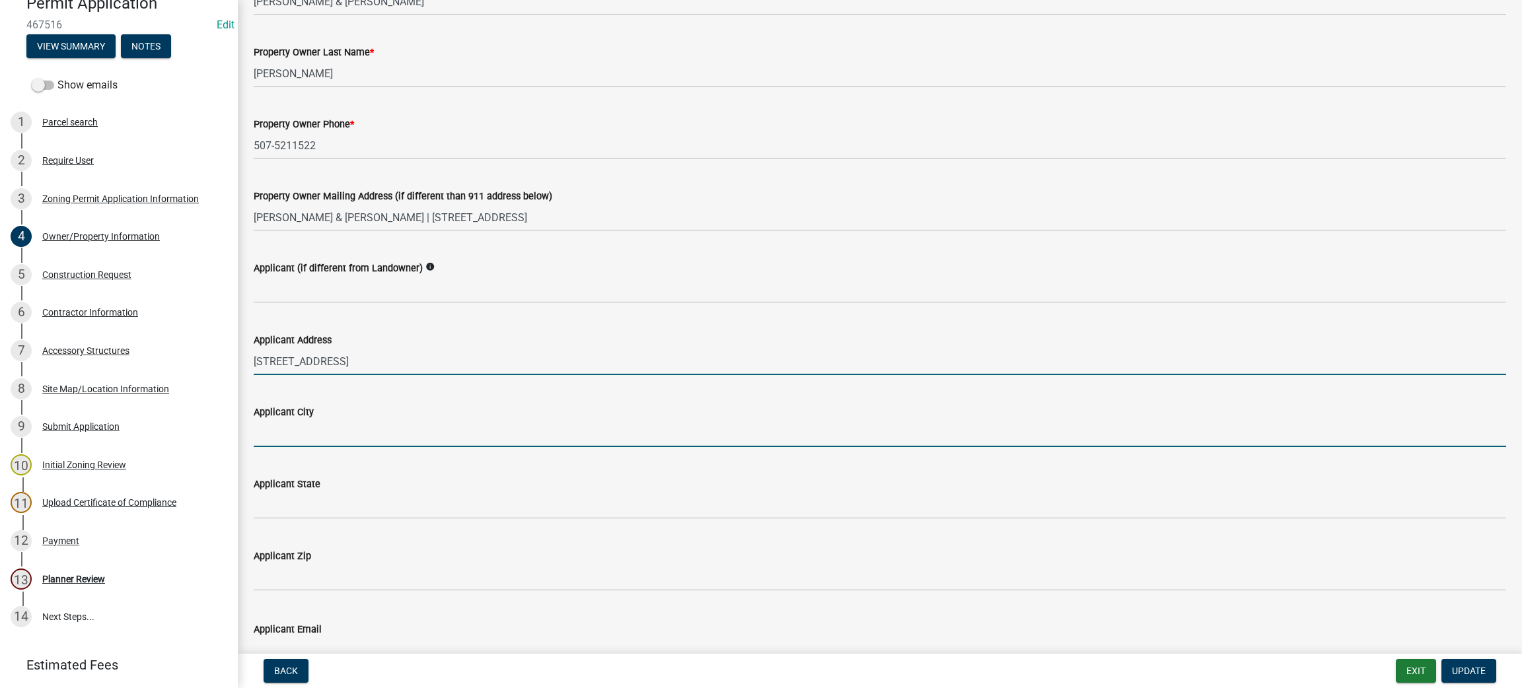
click at [293, 420] on input "Applicant City" at bounding box center [880, 433] width 1253 height 27
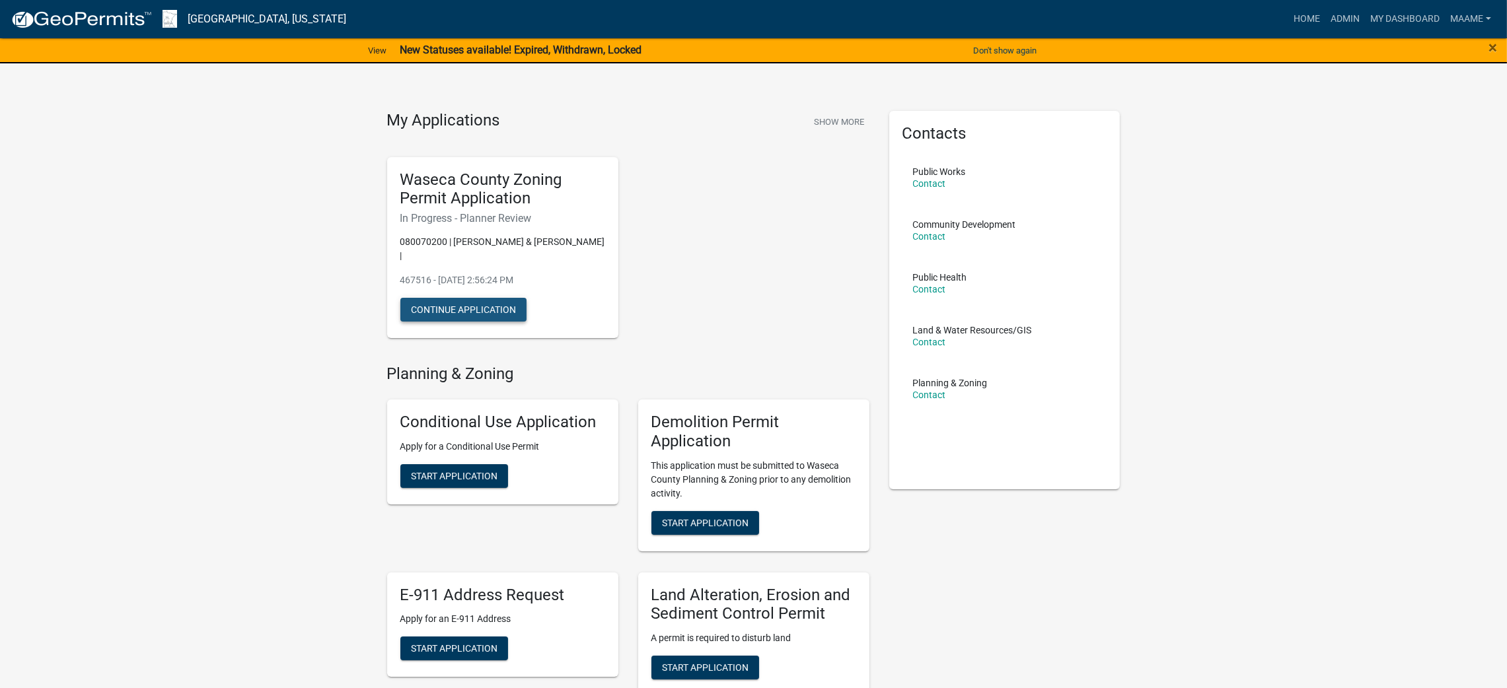
click at [466, 301] on button "Continue Application" at bounding box center [463, 310] width 126 height 24
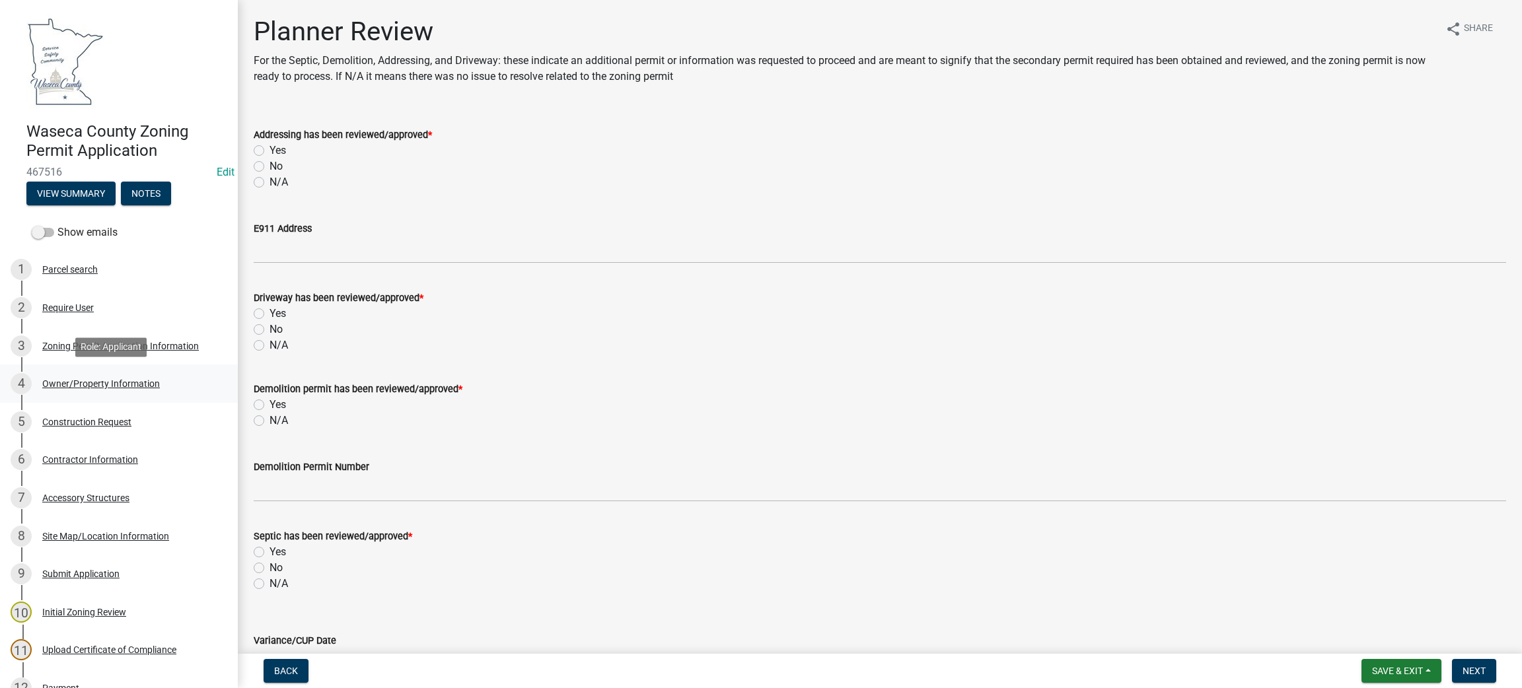
click at [110, 382] on div "Owner/Property Information" at bounding box center [101, 383] width 118 height 9
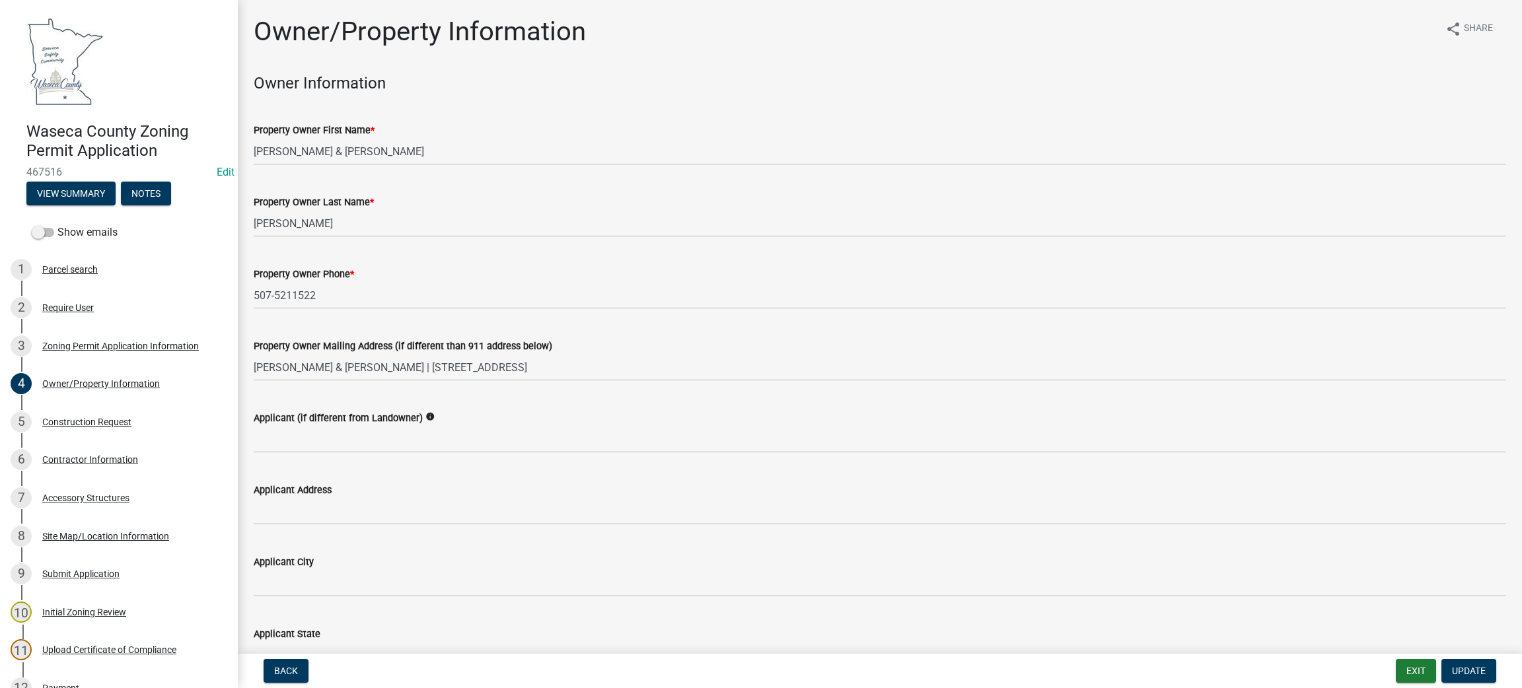
click at [402, 423] on div "Applicant (if different from Landowner) info" at bounding box center [880, 418] width 1253 height 16
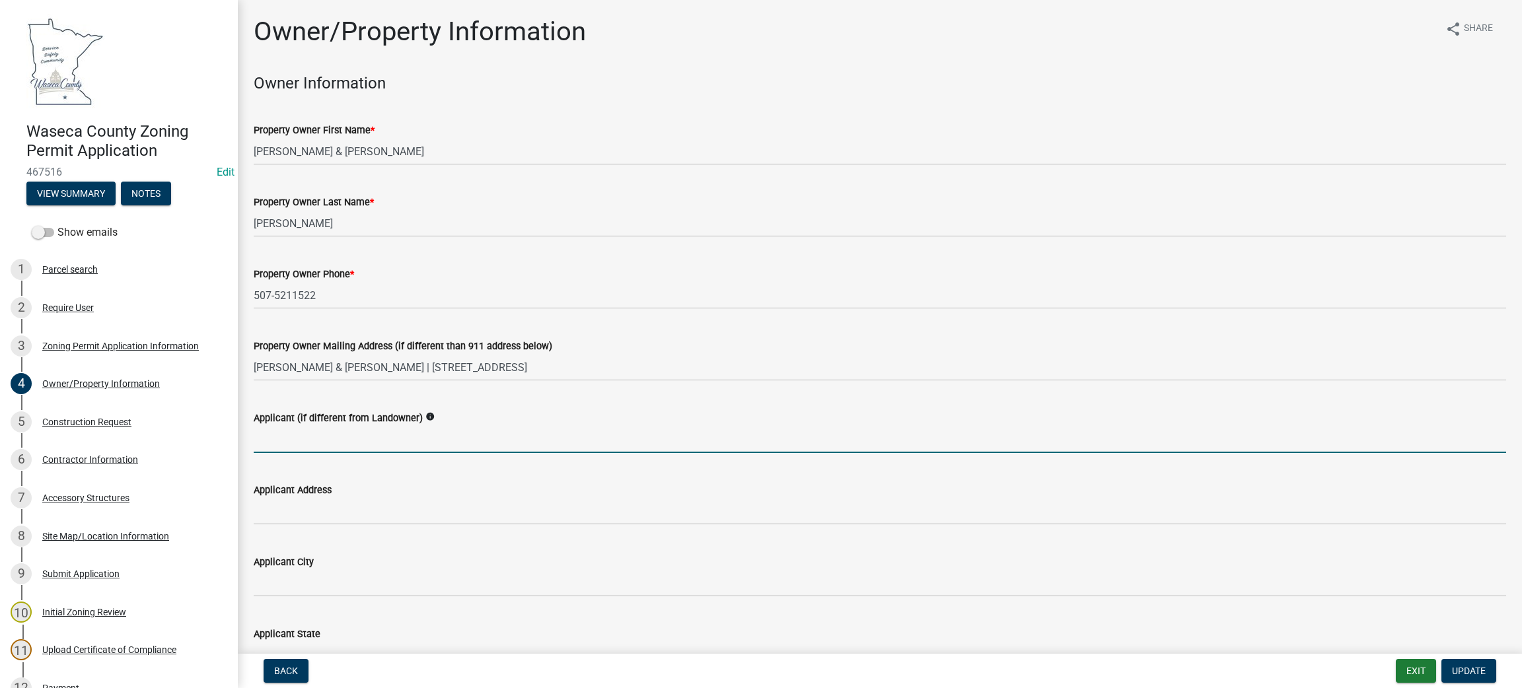
click at [381, 431] on input "Applicant (if different from Landowner)" at bounding box center [880, 439] width 1253 height 27
type input "[PERSON_NAME] and [PERSON_NAME]"
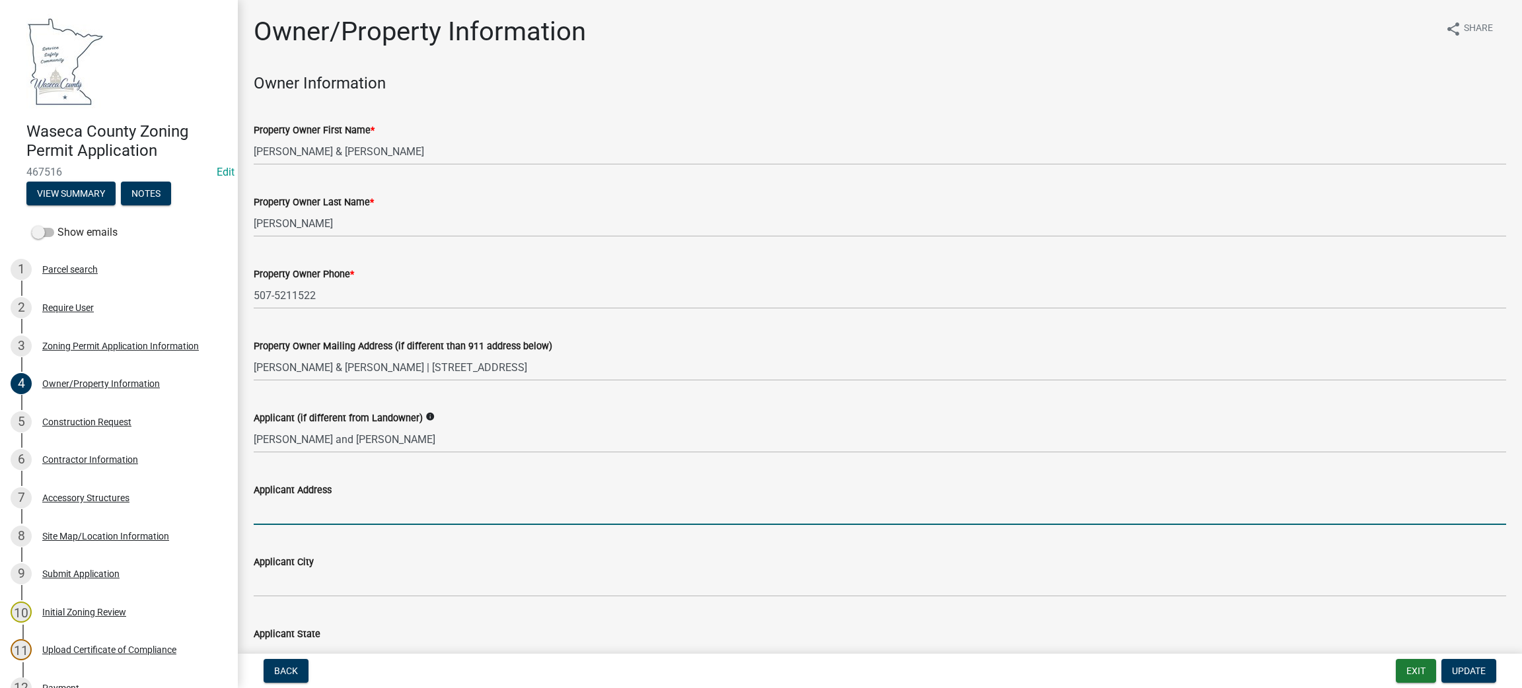
click at [314, 515] on input "Applicant Address" at bounding box center [880, 511] width 1253 height 27
type input "[STREET_ADDRESS]"
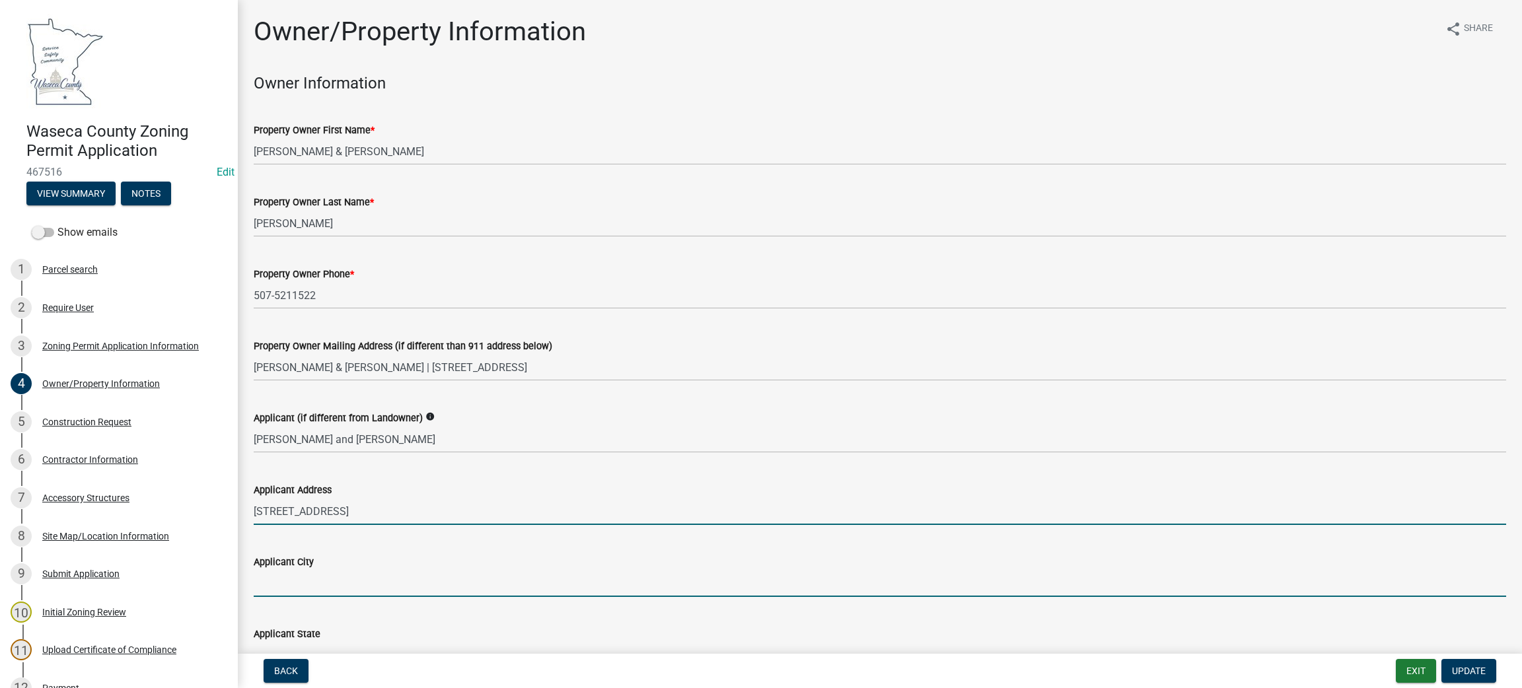
click at [290, 573] on input "Applicant City" at bounding box center [880, 583] width 1253 height 27
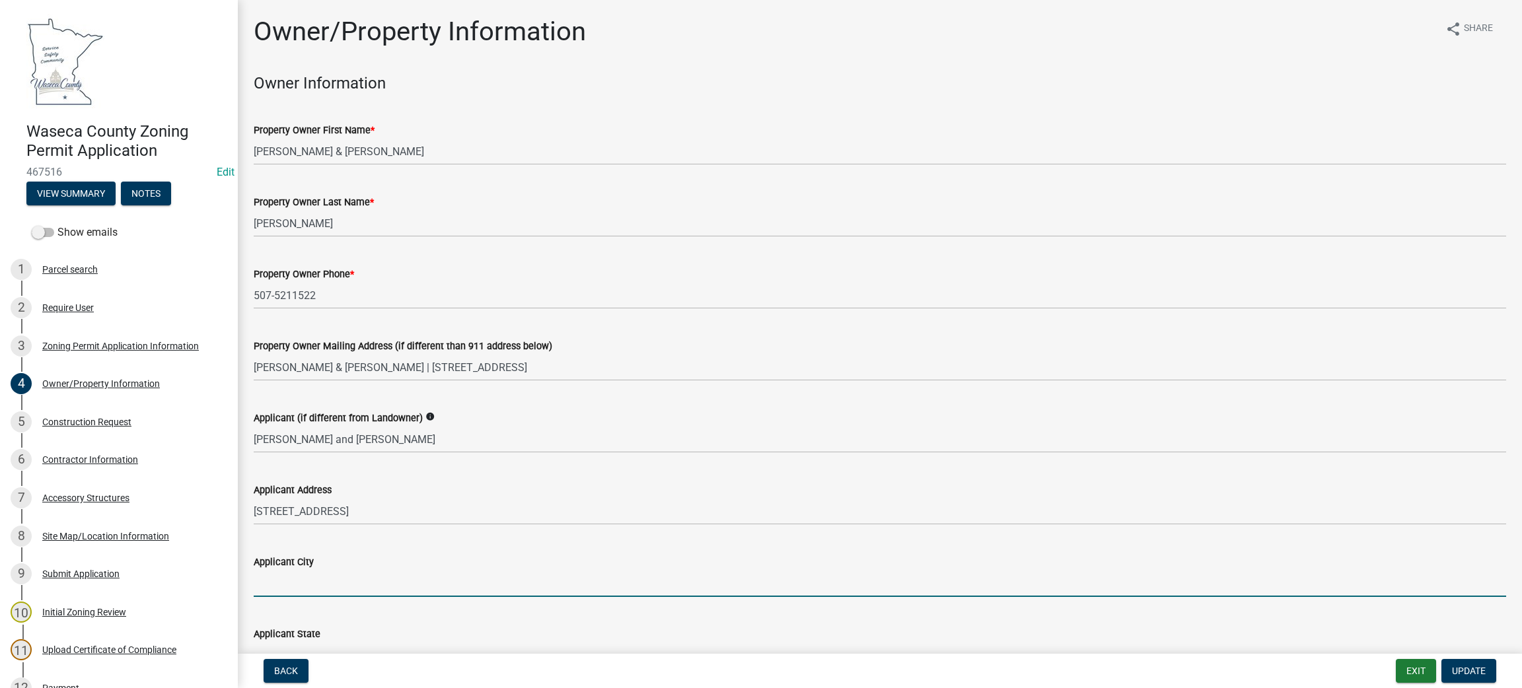
type input "Waseca"
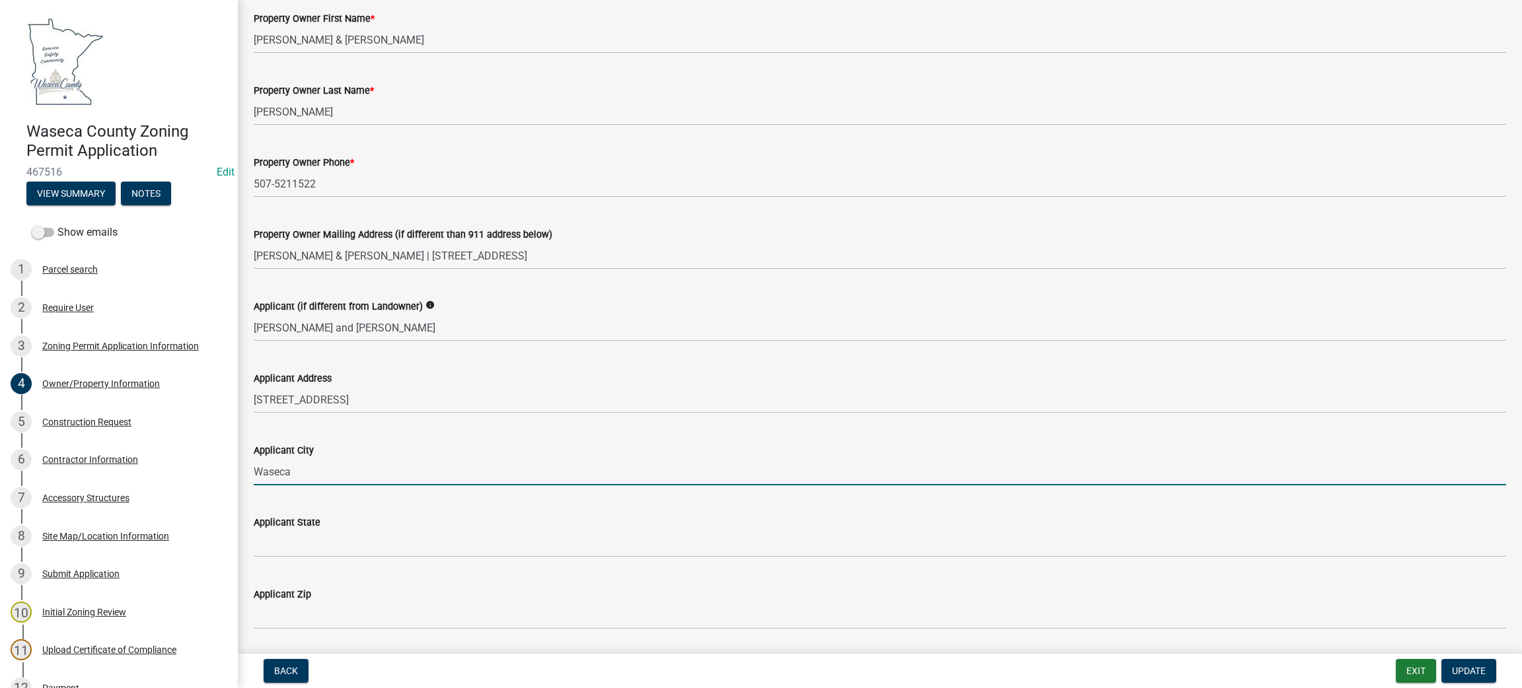
scroll to position [146, 0]
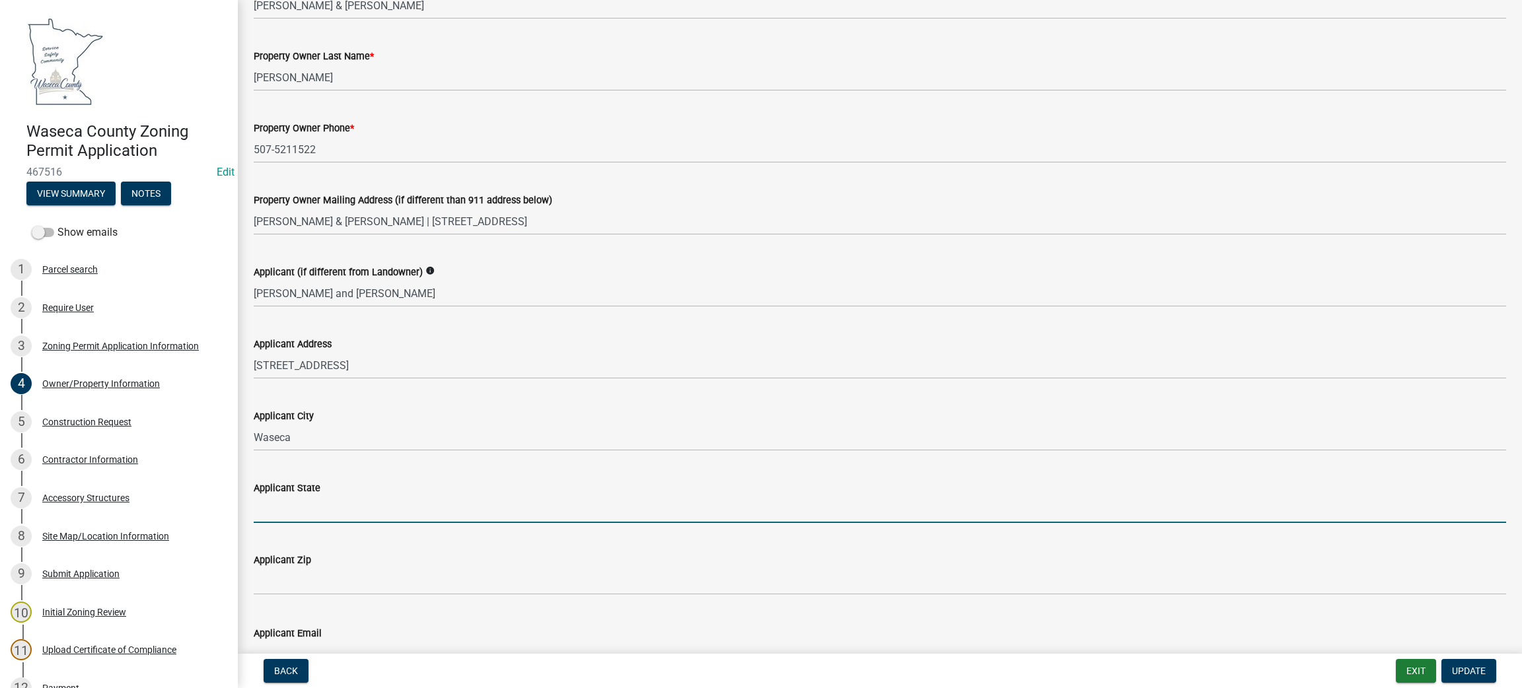
click at [326, 498] on input "Applicant State" at bounding box center [880, 509] width 1253 height 27
type input "MN"
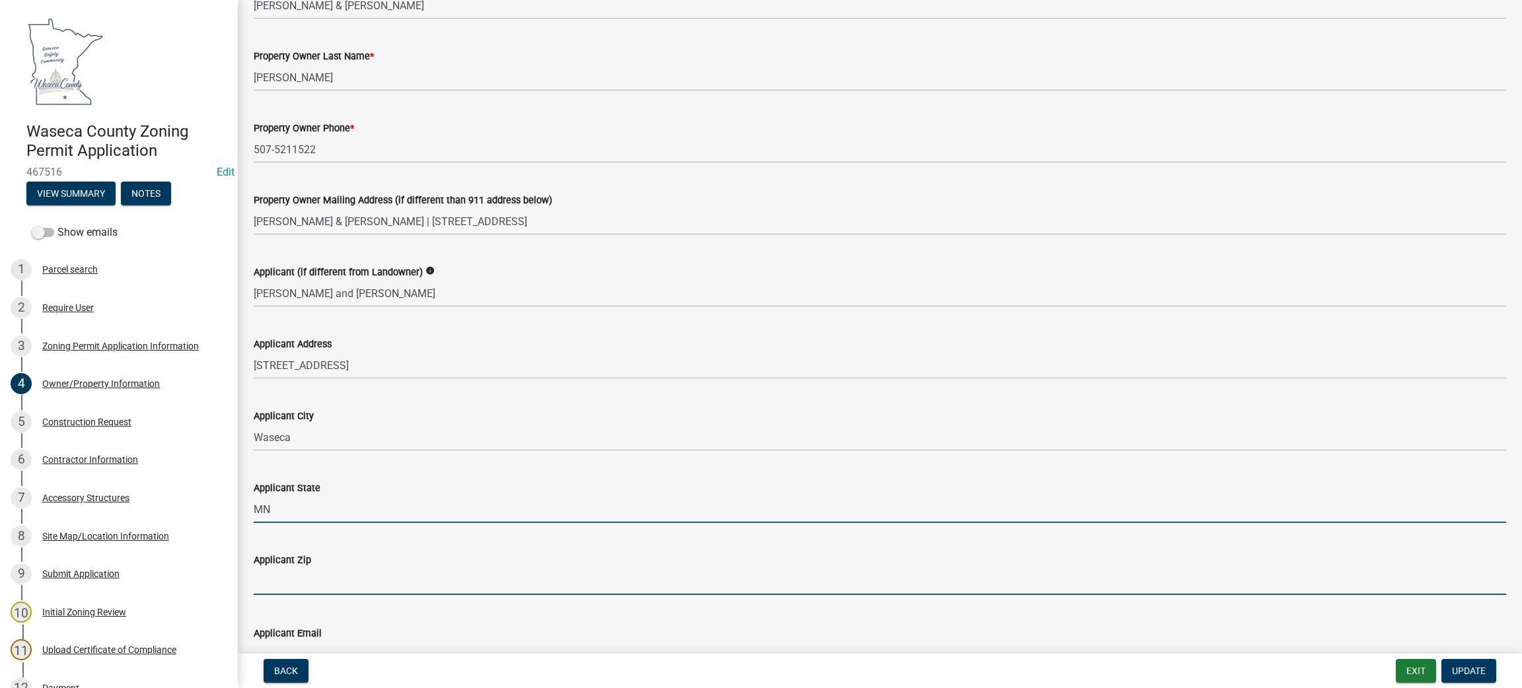
click at [335, 577] on input "text" at bounding box center [880, 581] width 1253 height 27
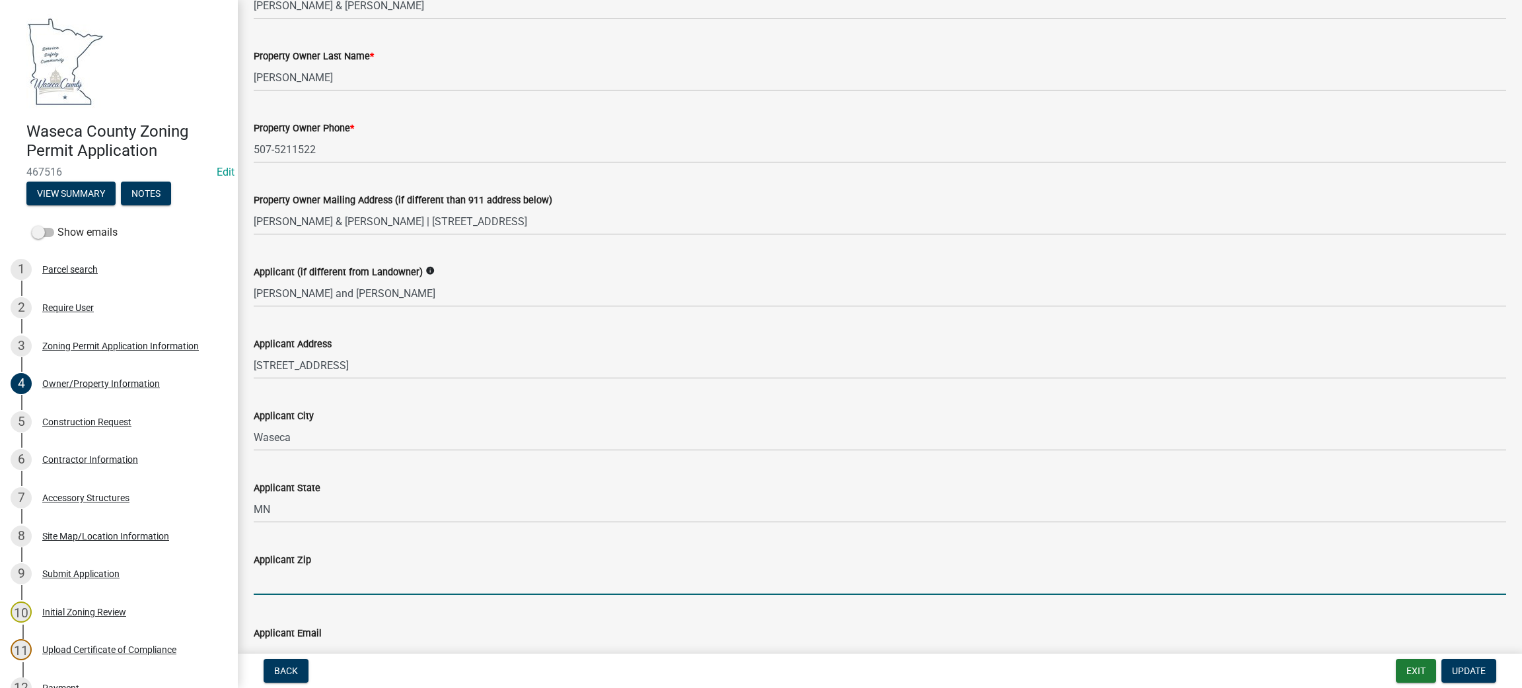
type input "56093"
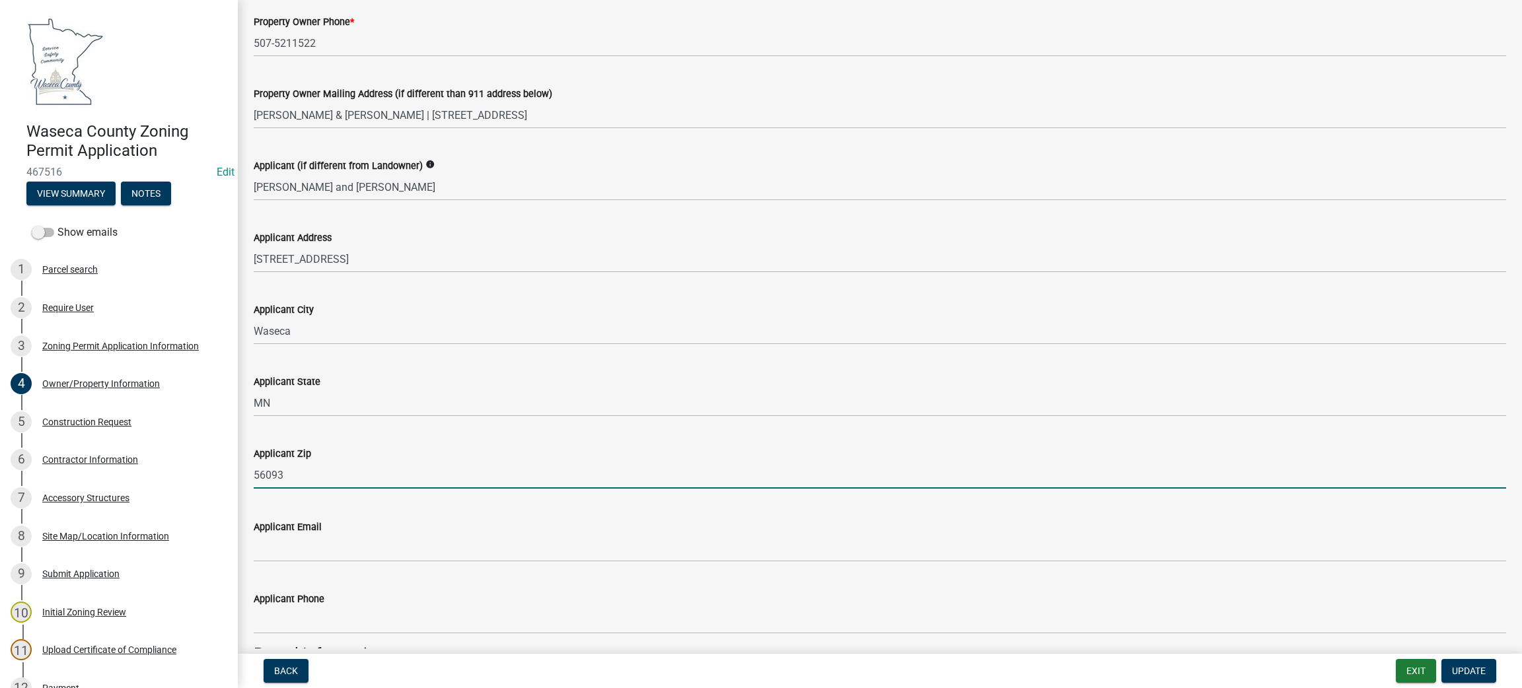
scroll to position [253, 0]
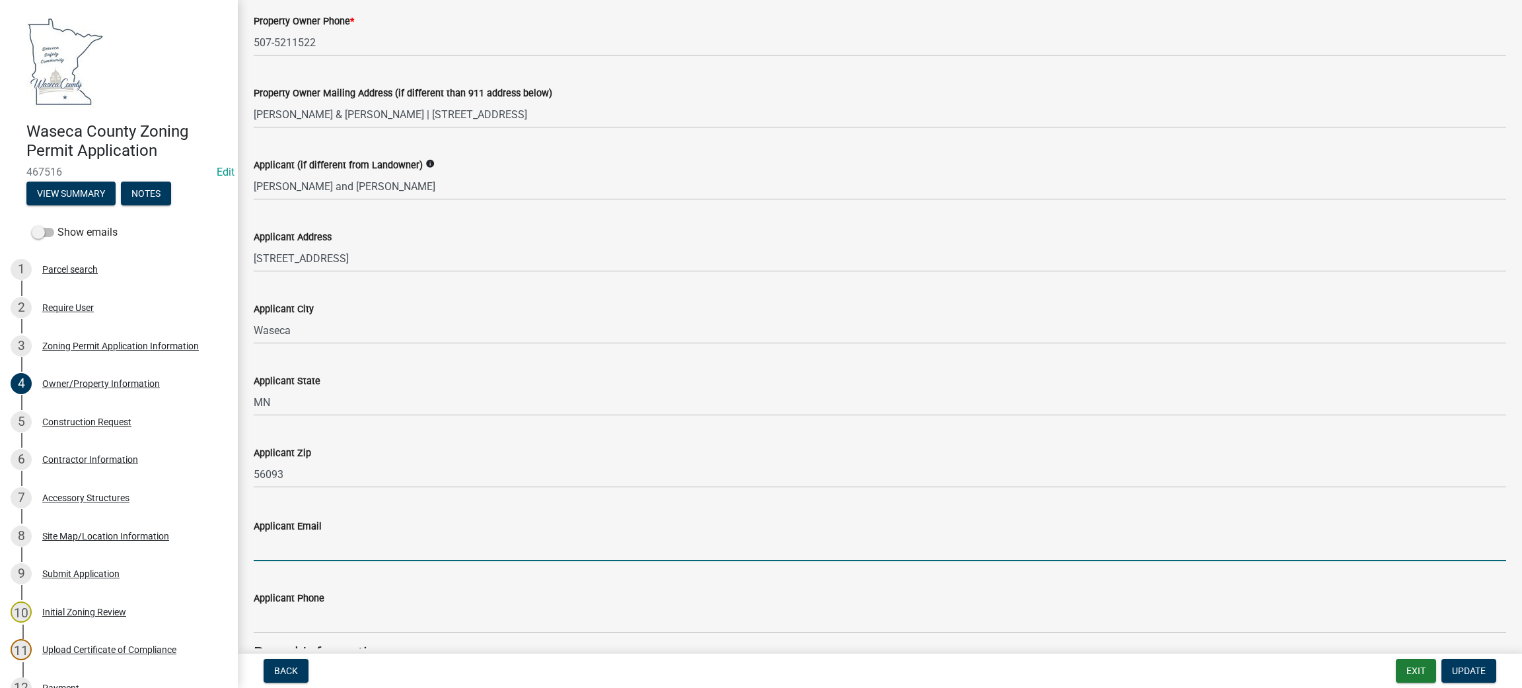
click at [344, 542] on input "Applicant Email" at bounding box center [880, 547] width 1253 height 27
click at [415, 598] on div "Applicant Phone" at bounding box center [880, 602] width 1253 height 61
click at [351, 546] on input "[EMAIL_ADDRESS][DOMAIN_NAME]" at bounding box center [880, 547] width 1253 height 27
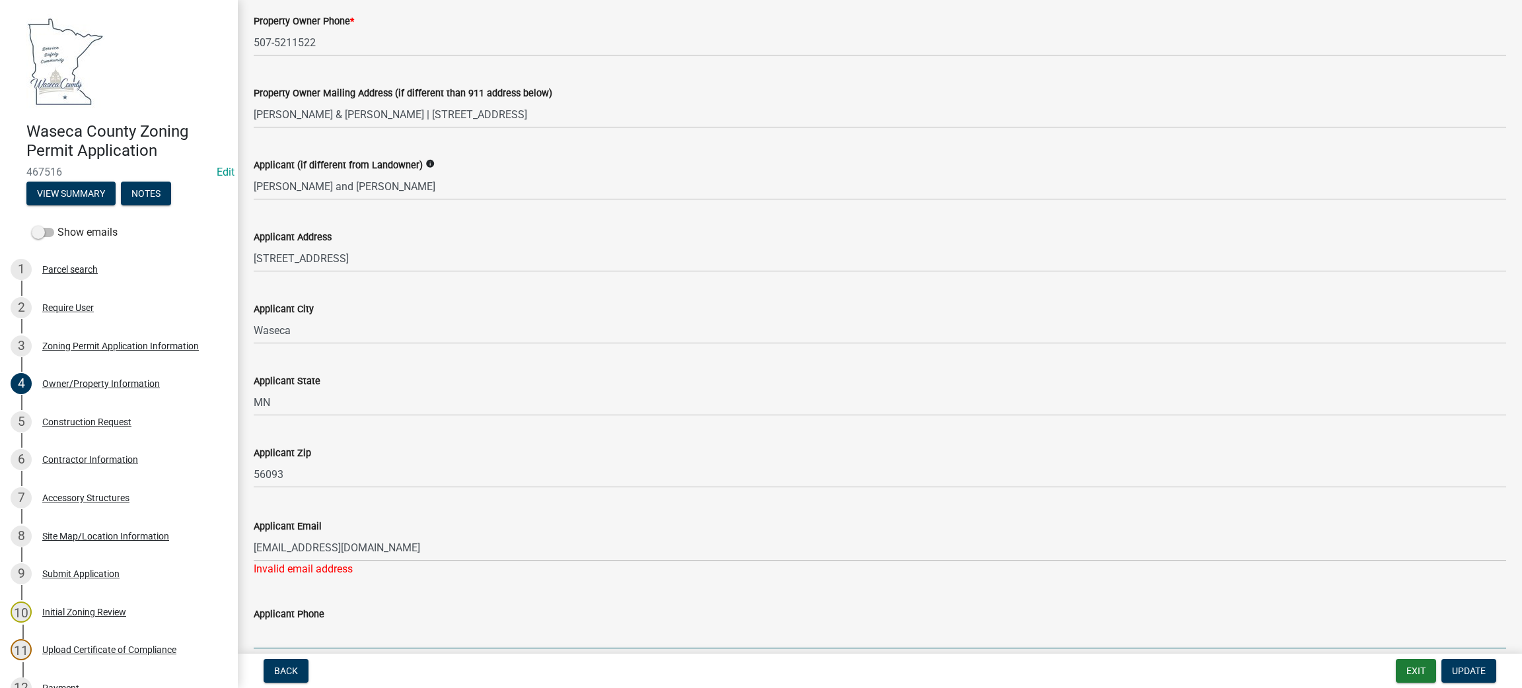
click at [340, 630] on input "Applicant Phone" at bounding box center [880, 635] width 1253 height 27
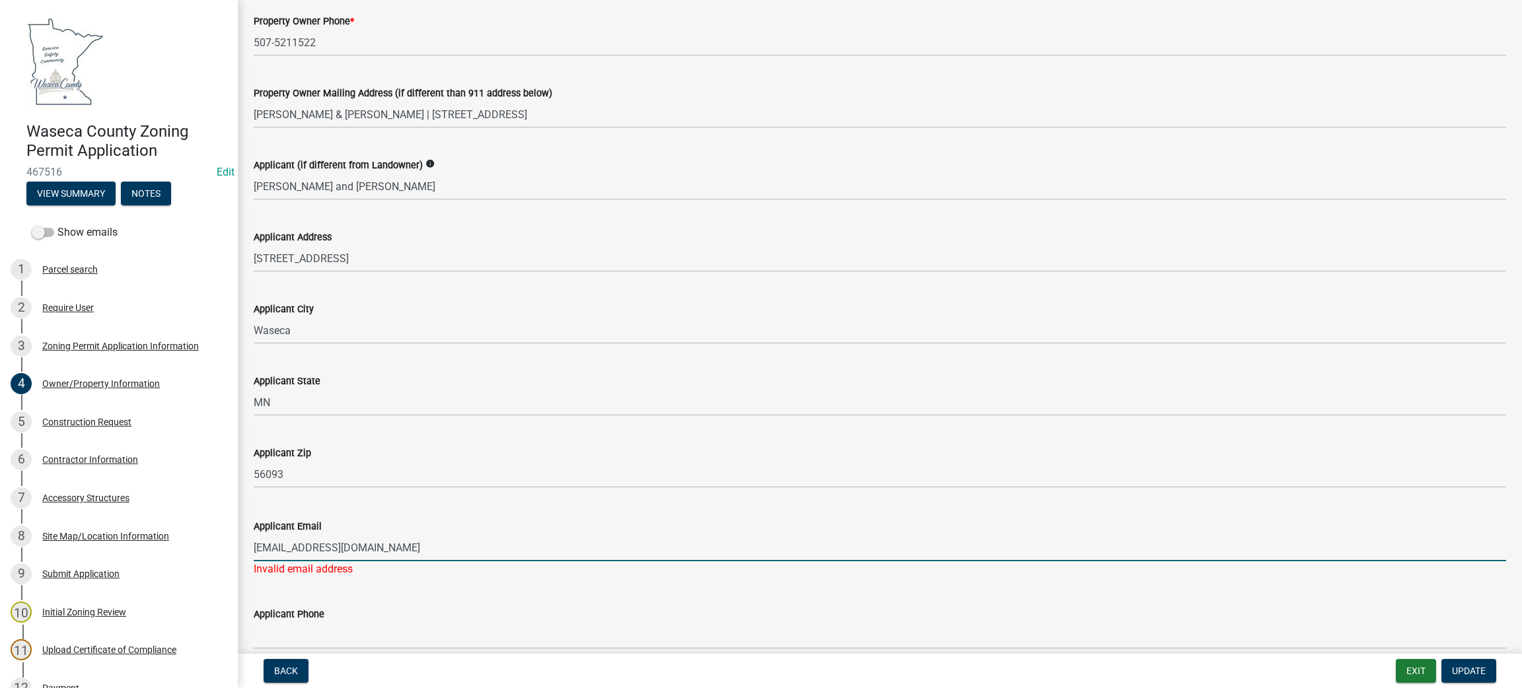
click at [302, 552] on input "[EMAIL_ADDRESS][DOMAIN_NAME]" at bounding box center [880, 547] width 1253 height 27
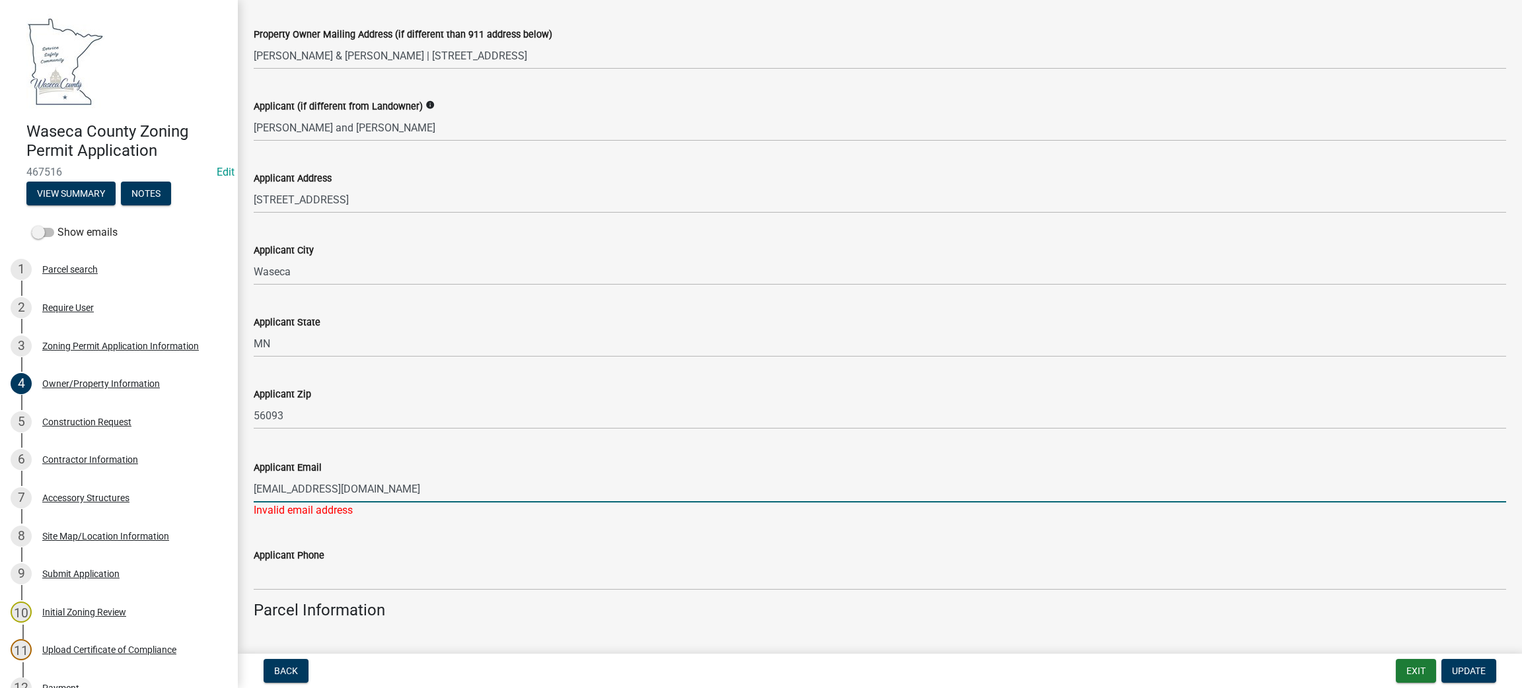
scroll to position [312, 0]
drag, startPoint x: 417, startPoint y: 484, endPoint x: 235, endPoint y: 478, distance: 181.8
click at [235, 478] on div "Waseca County Zoning Permit Application 467516 Edit View Summary Notes Show ema…" at bounding box center [761, 344] width 1522 height 688
type input "[EMAIL_ADDRESS][DOMAIN_NAME]"
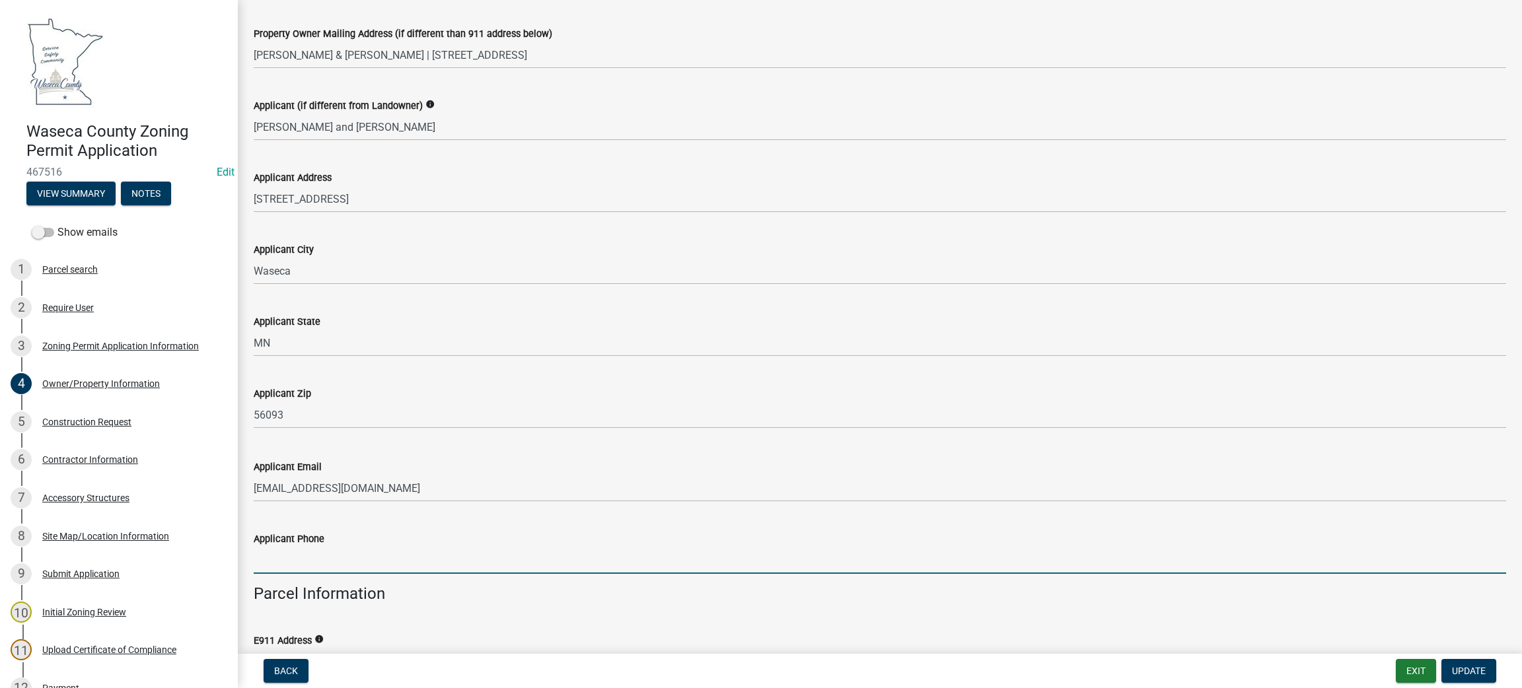
click at [305, 576] on wm-data-entity-input "Applicant Phone" at bounding box center [880, 549] width 1253 height 72
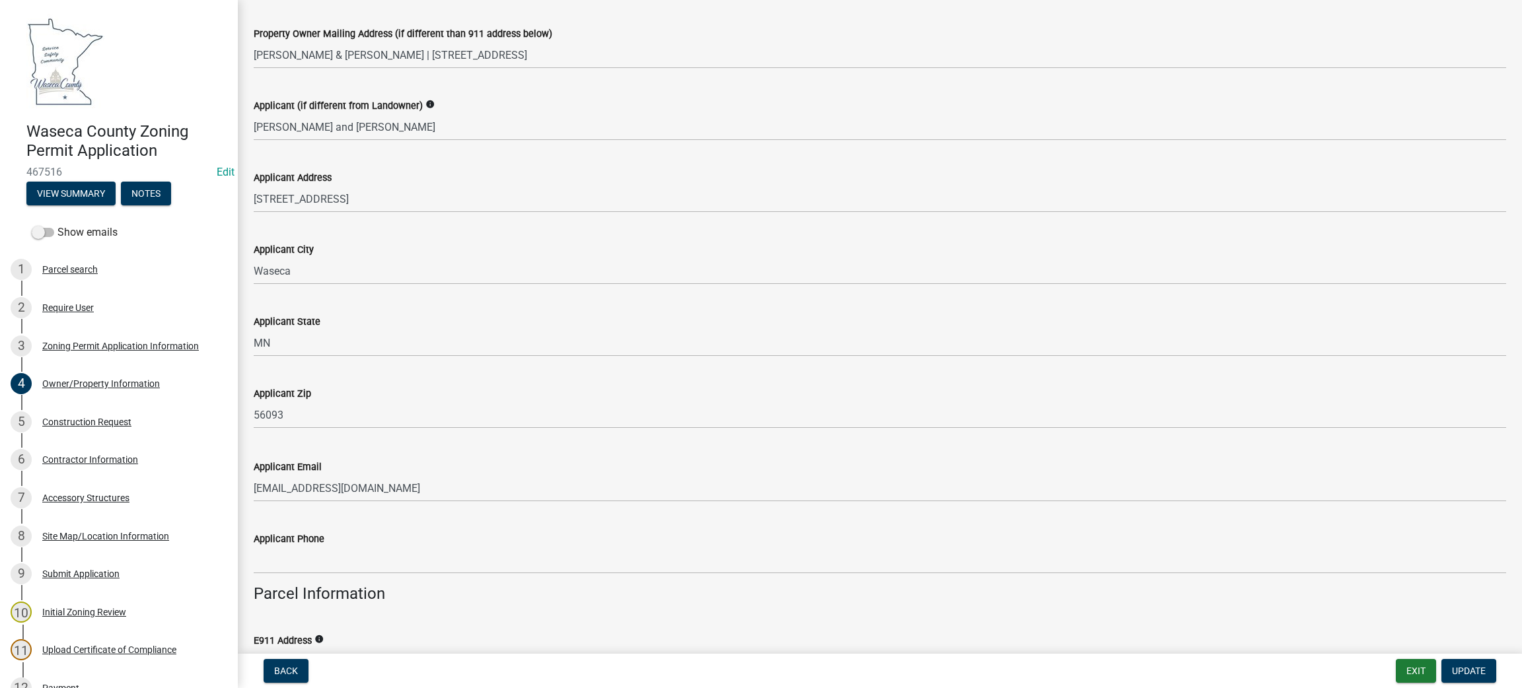
click at [517, 539] on div "Applicant Phone" at bounding box center [880, 539] width 1253 height 16
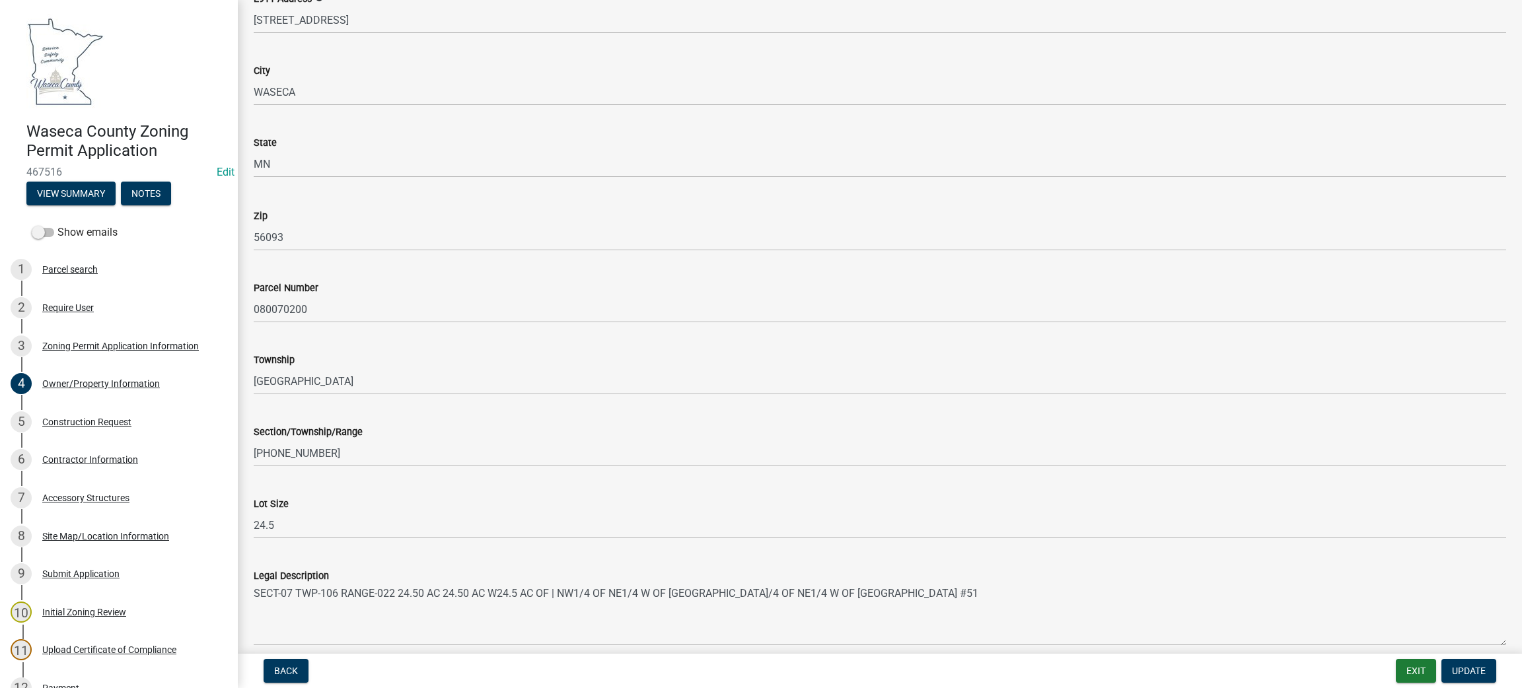
scroll to position [1084, 0]
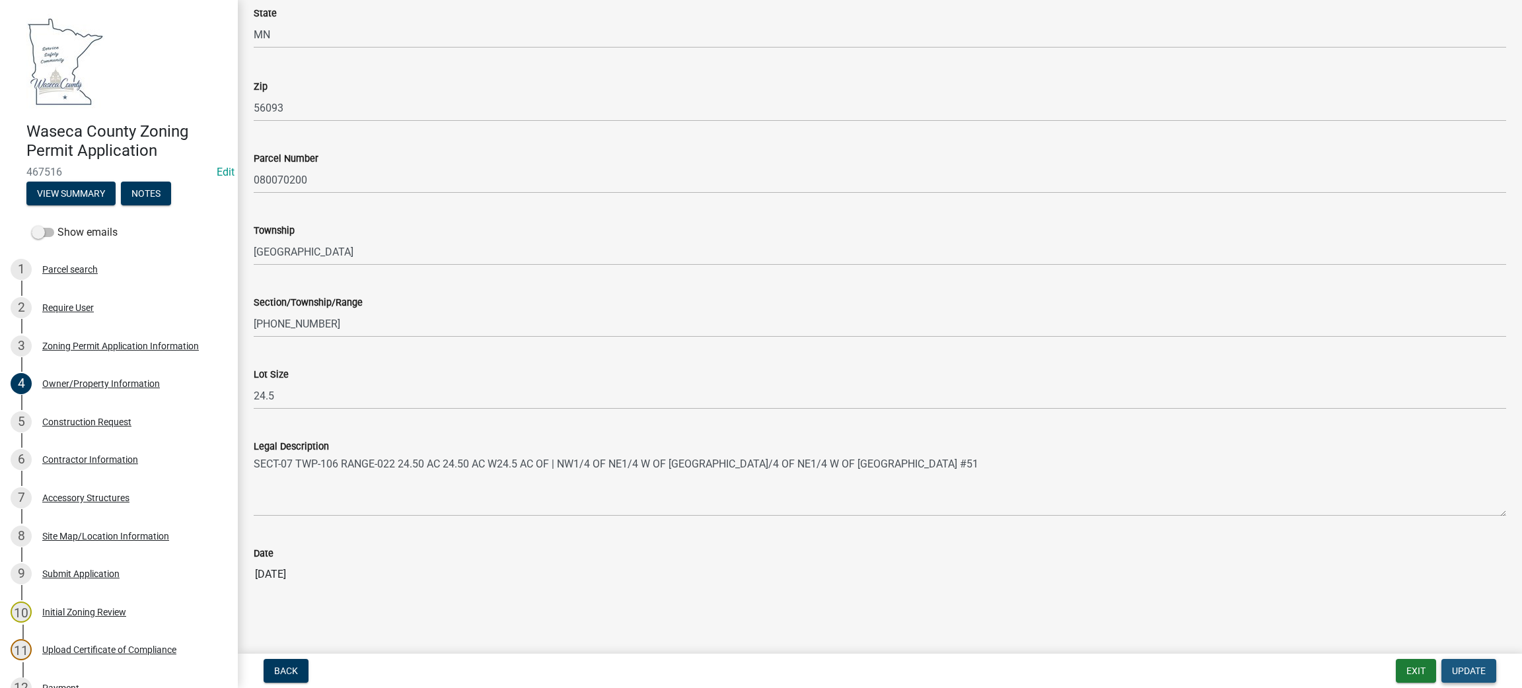
click at [1472, 677] on button "Update" at bounding box center [1468, 671] width 55 height 24
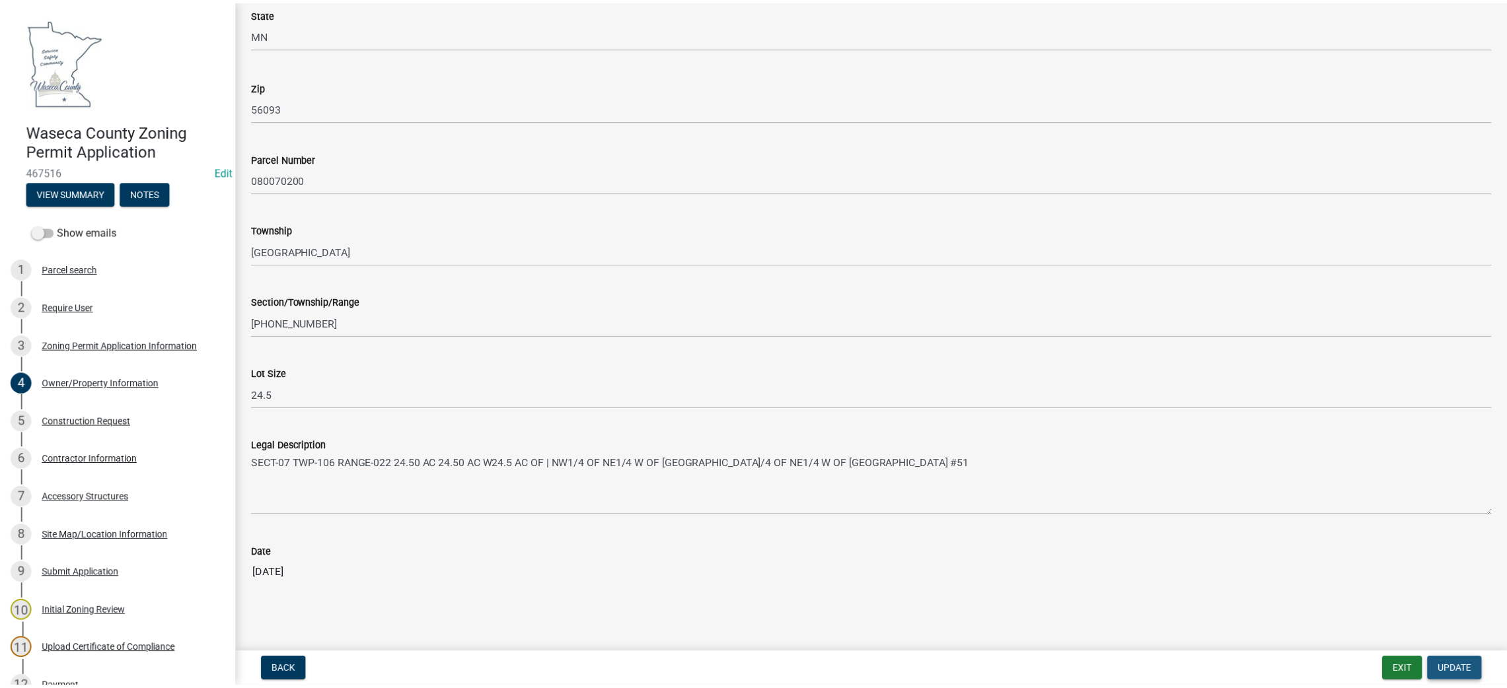
scroll to position [0, 0]
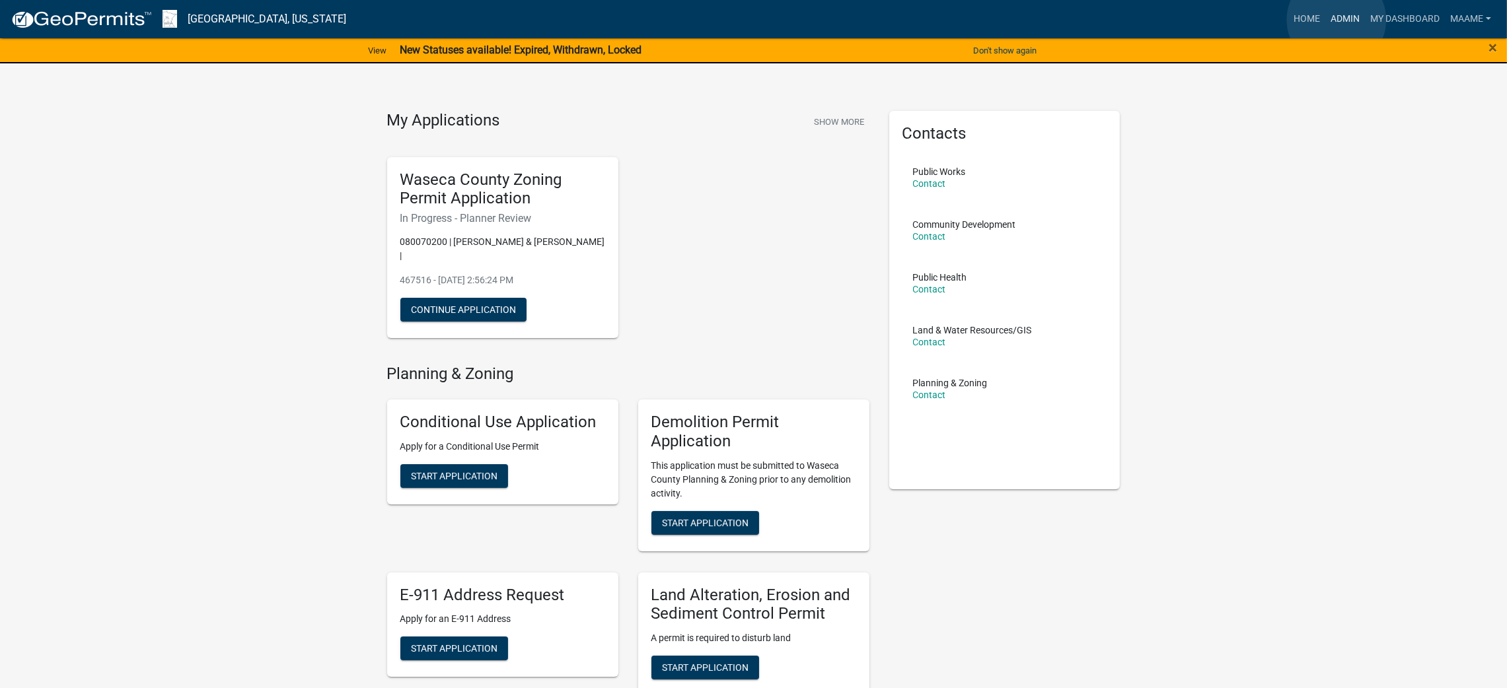
click at [1336, 20] on link "Admin" at bounding box center [1345, 19] width 40 height 25
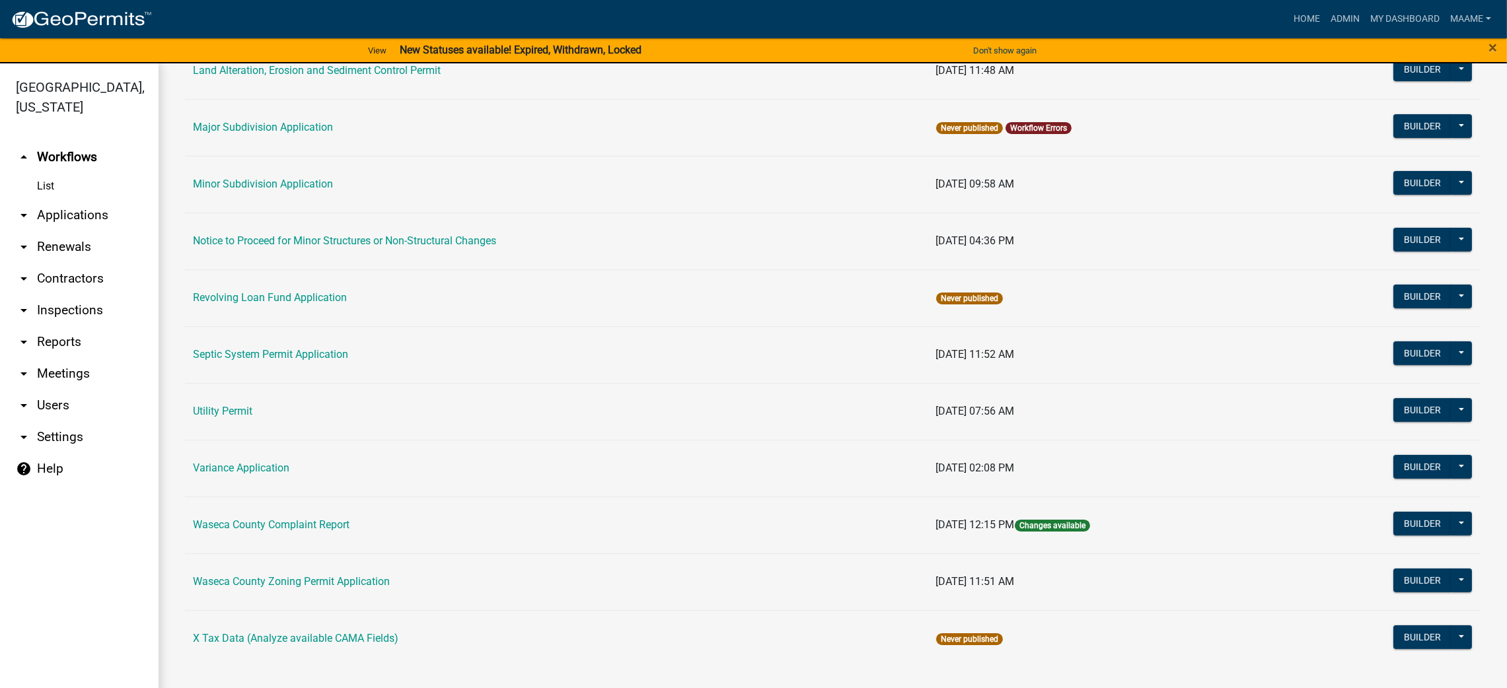
scroll to position [15, 0]
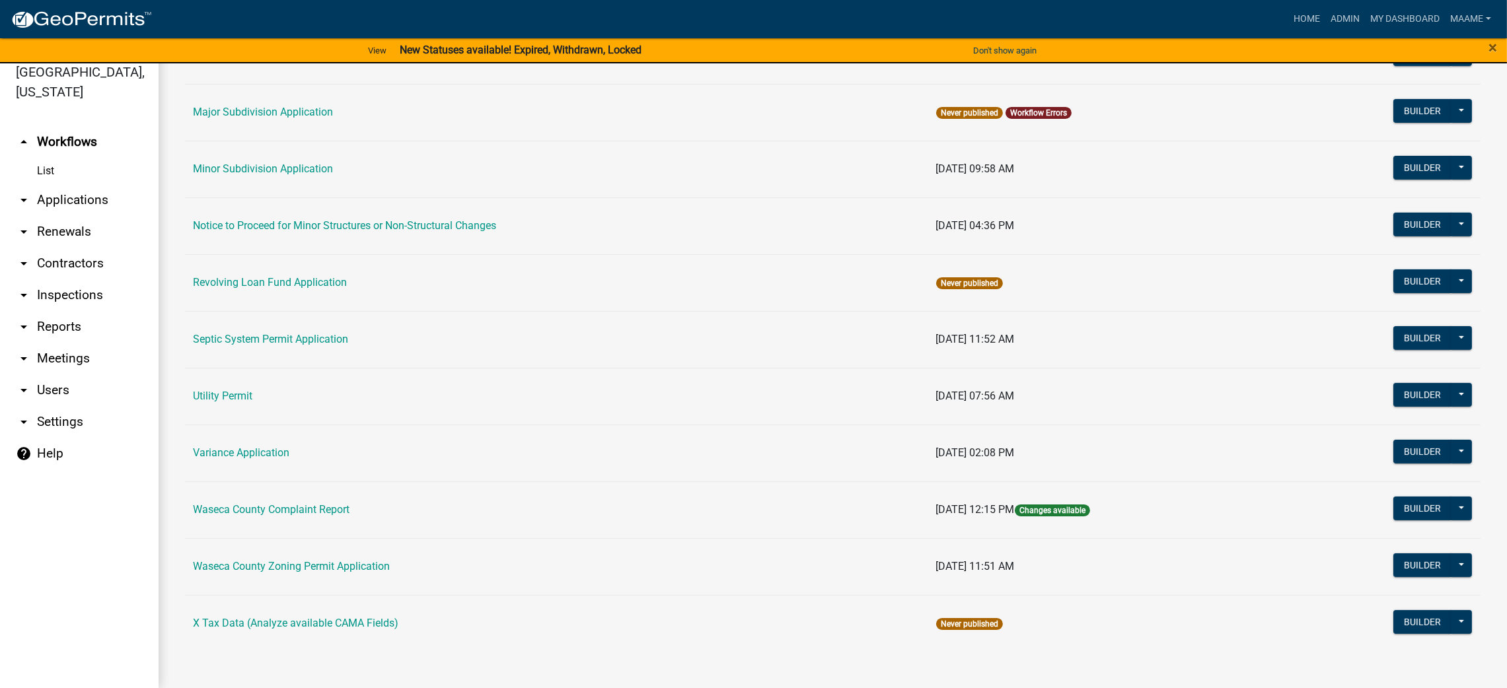
click at [71, 203] on link "arrow_drop_down Applications" at bounding box center [79, 200] width 159 height 32
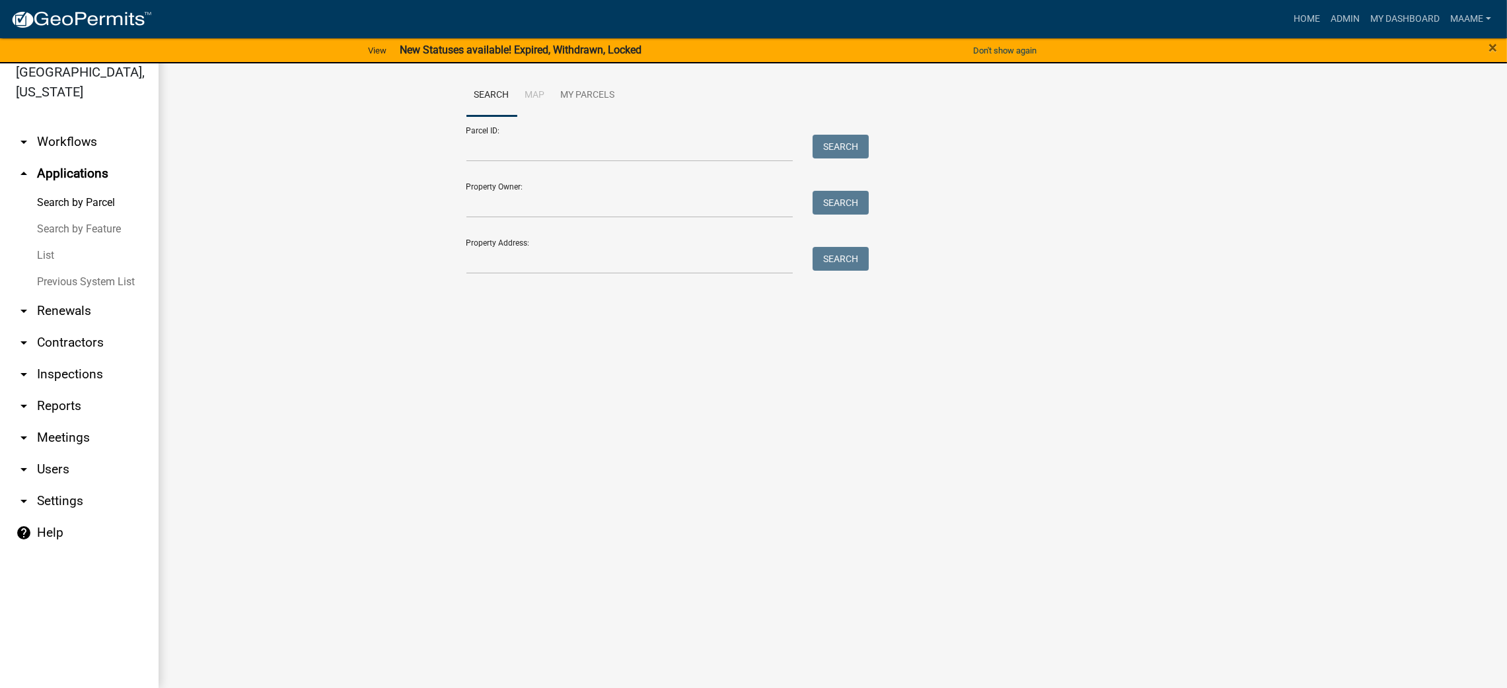
click at [46, 262] on link "List" at bounding box center [79, 255] width 159 height 26
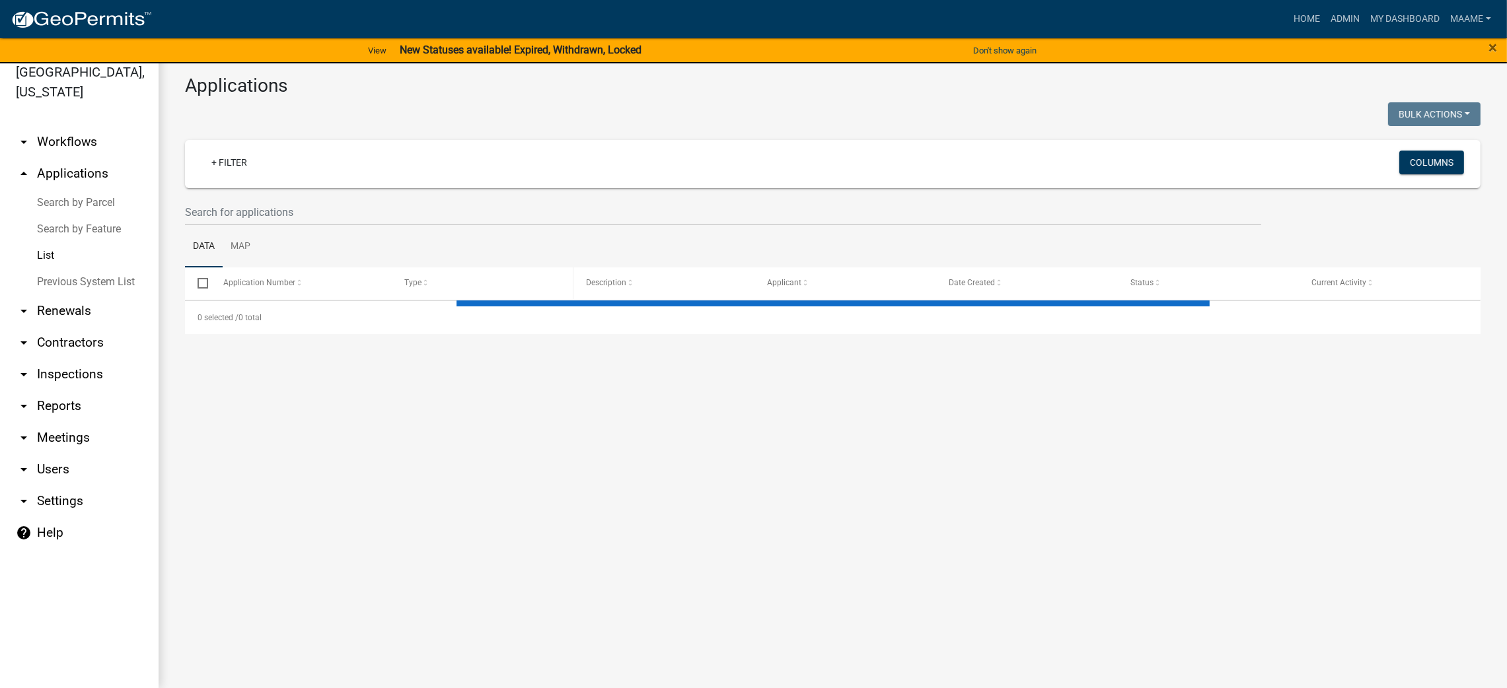
select select "3: 100"
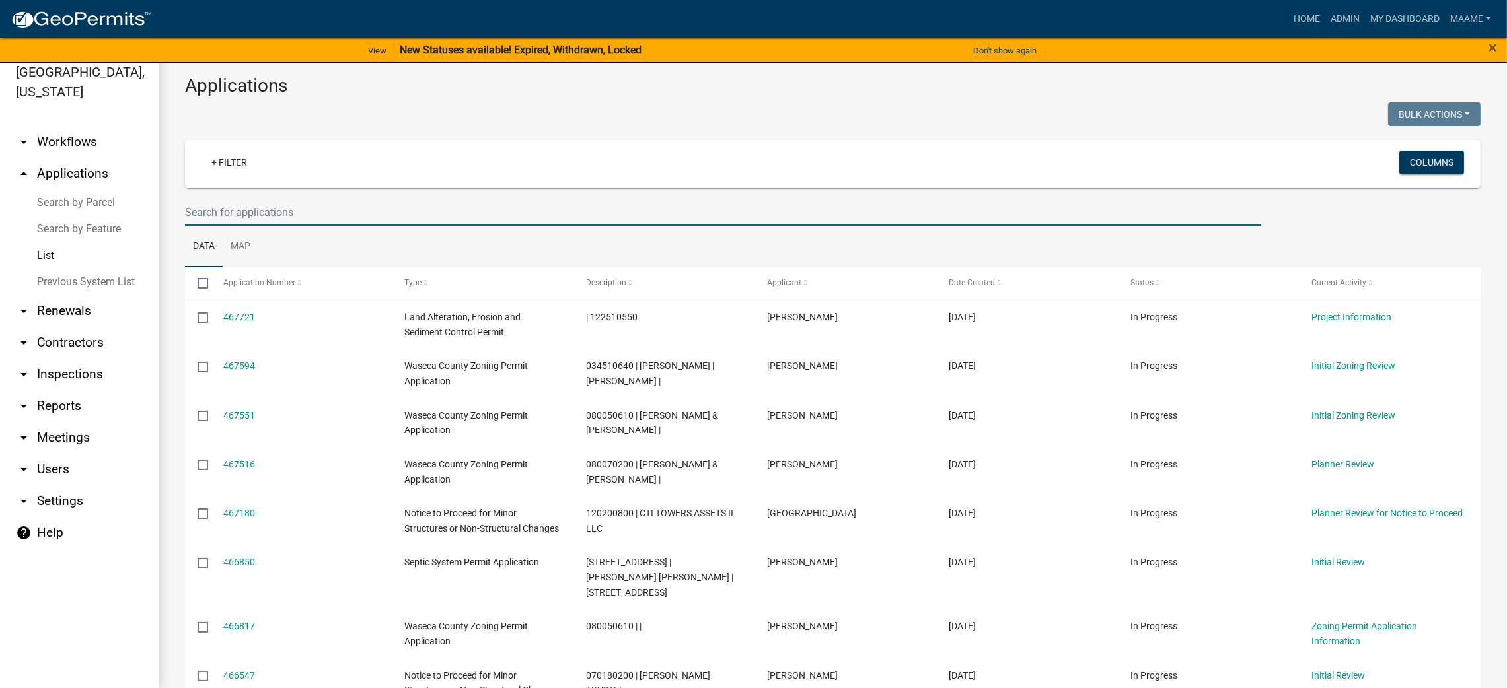
click at [291, 205] on input "text" at bounding box center [723, 212] width 1076 height 27
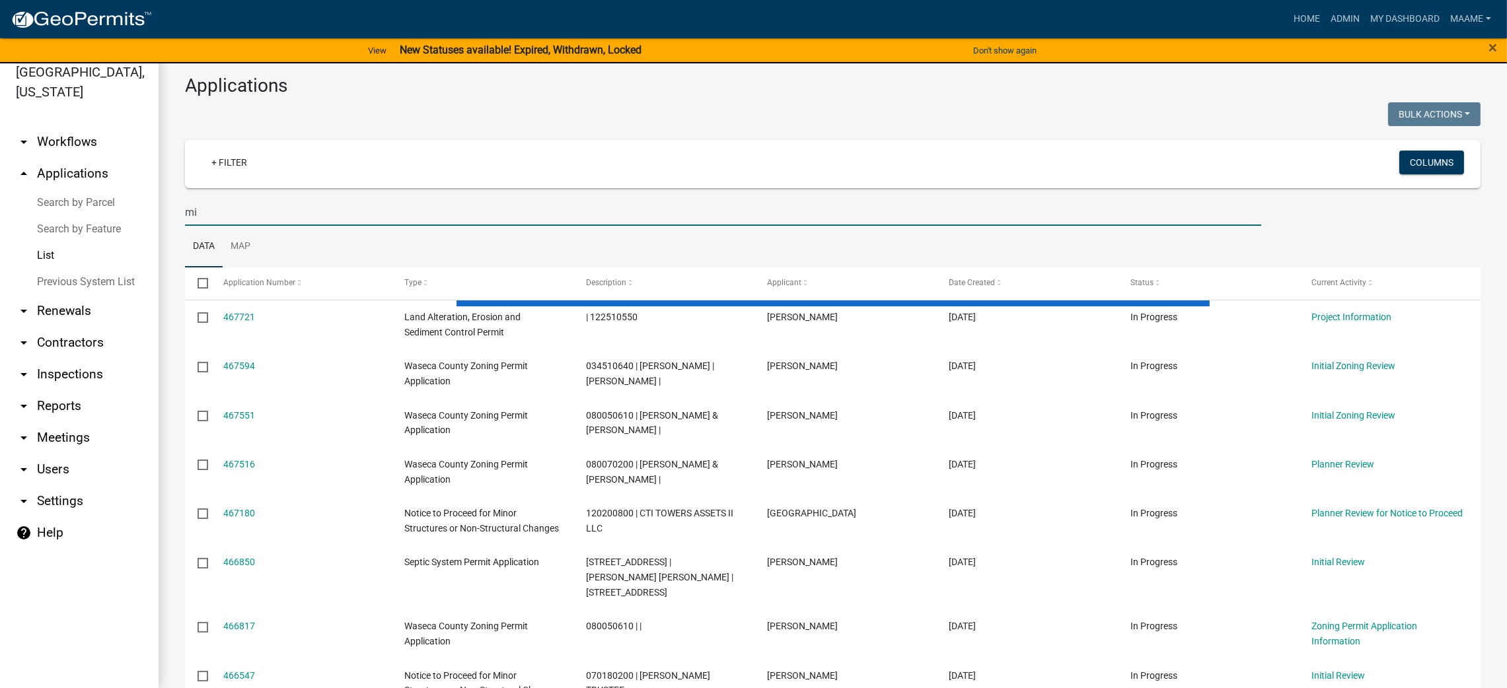
type input "m"
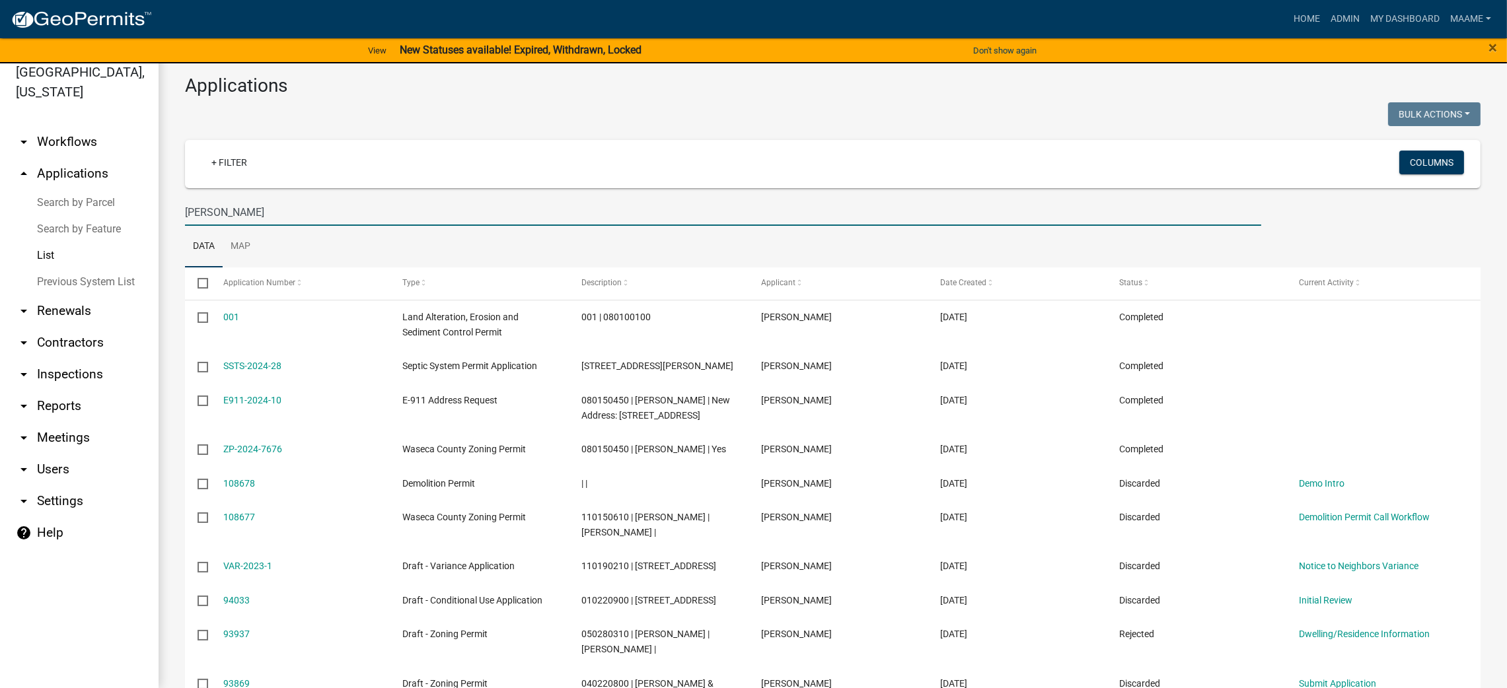
type input "[PERSON_NAME]"
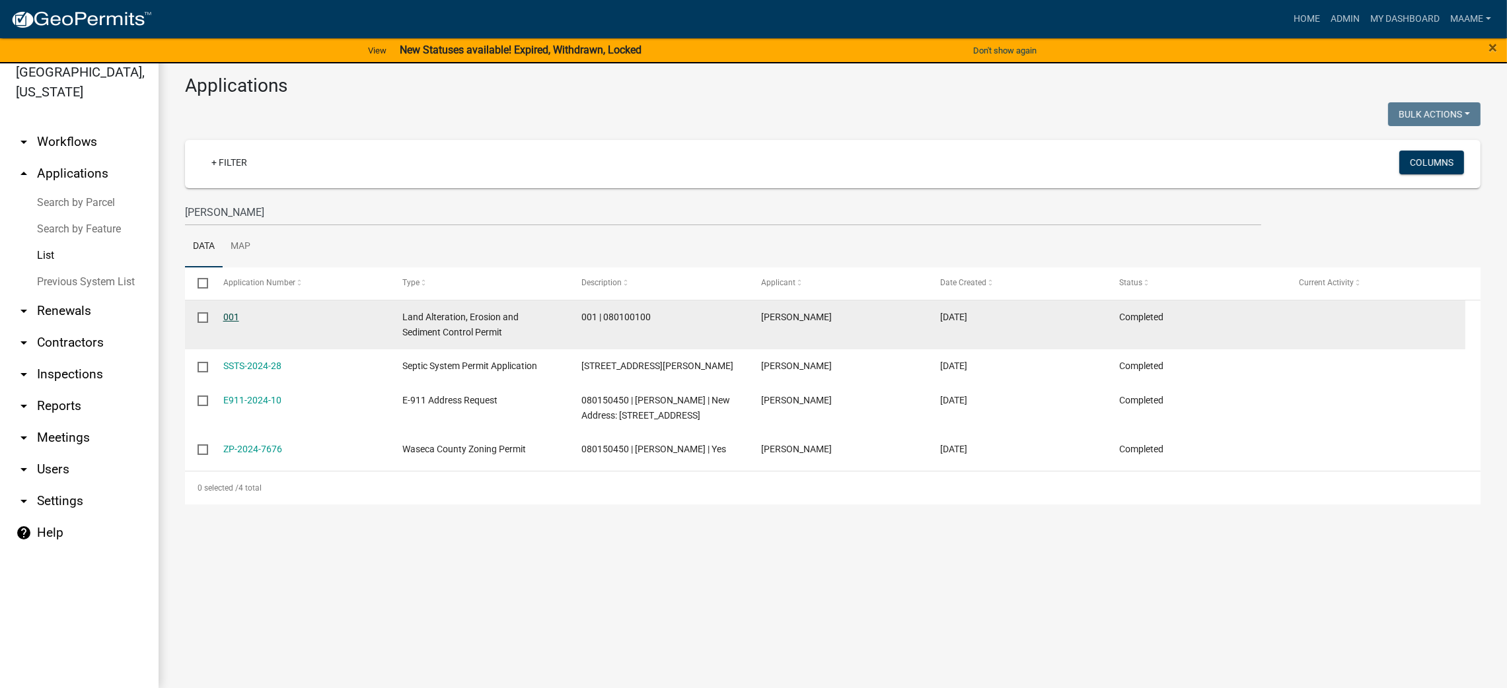
click at [227, 312] on link "001" at bounding box center [231, 317] width 16 height 11
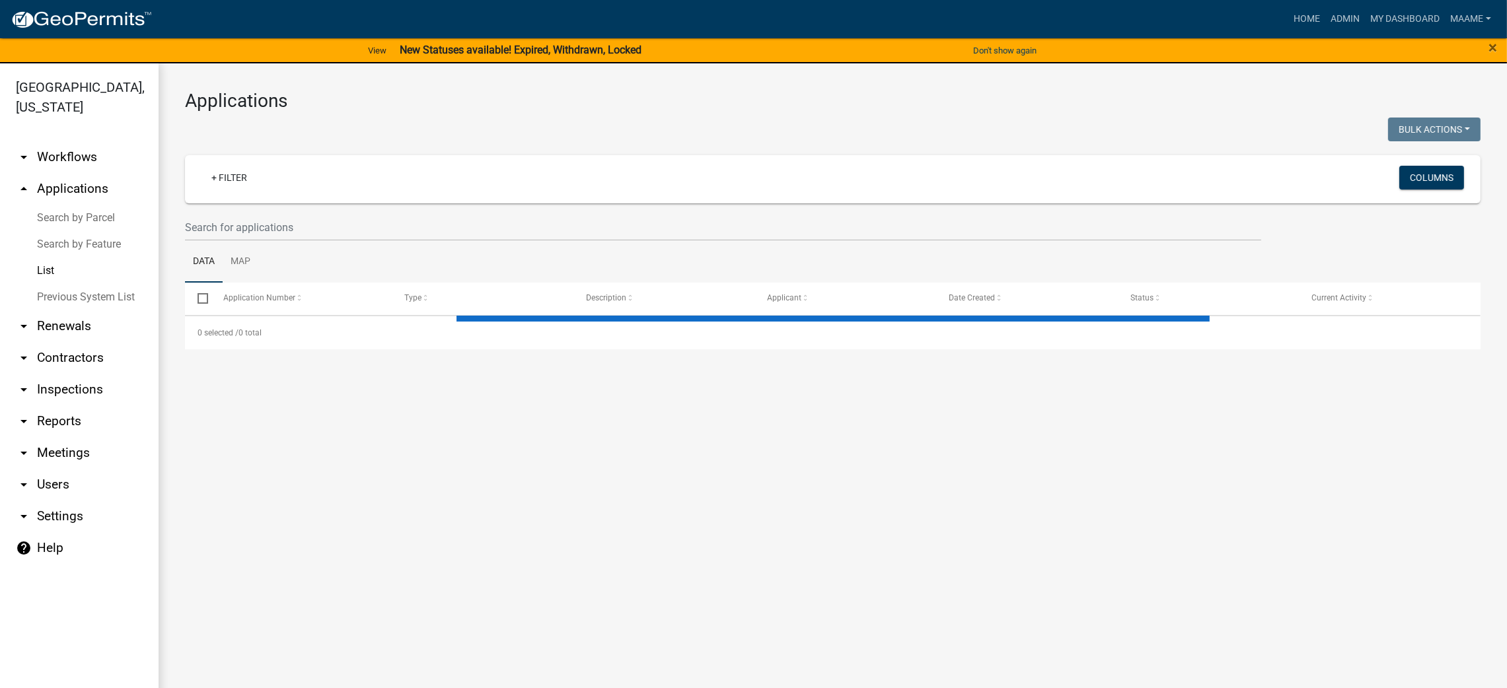
select select "3: 100"
